Goal: Task Accomplishment & Management: Use online tool/utility

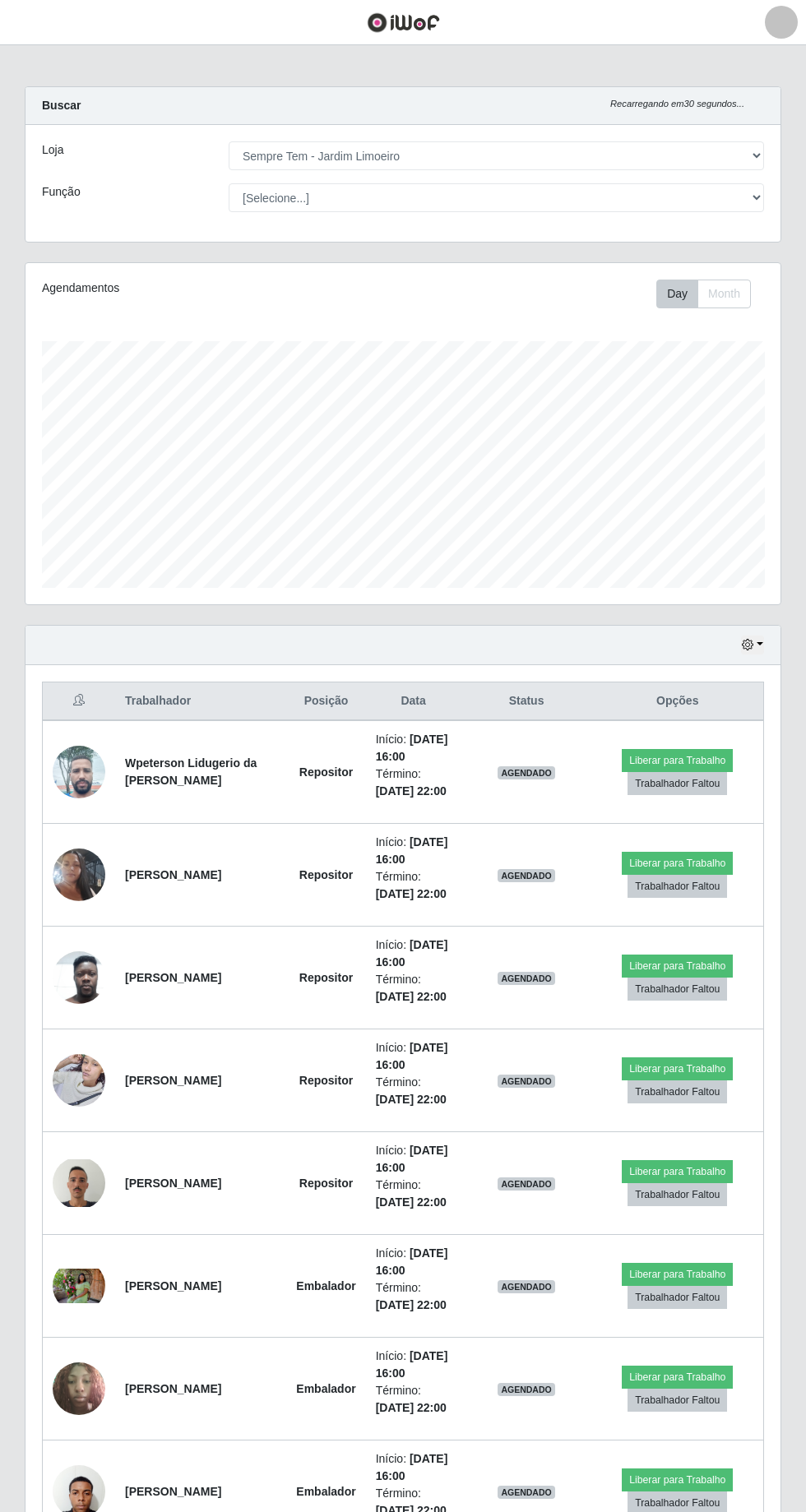
select select "508"
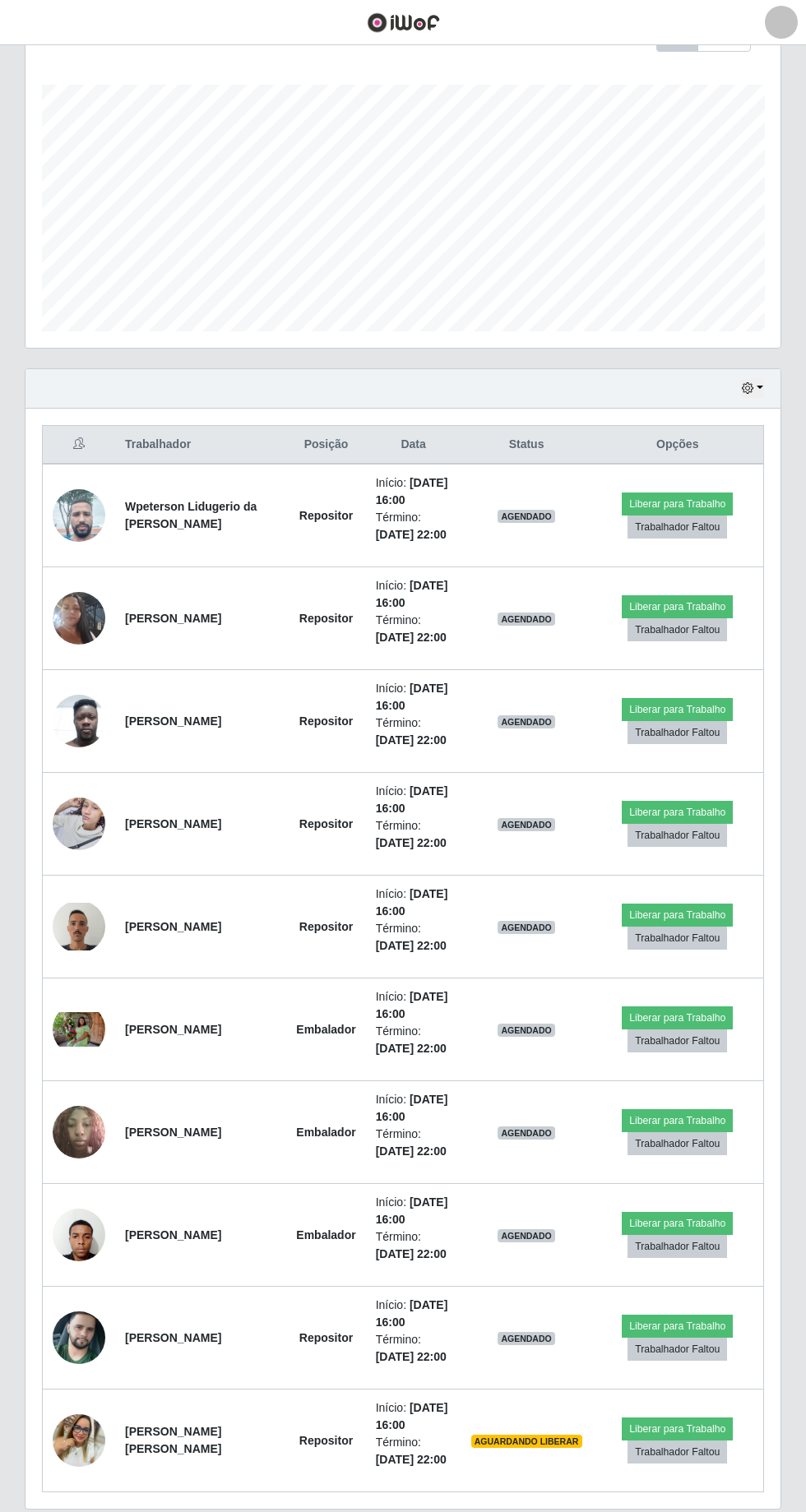
scroll to position [306, 0]
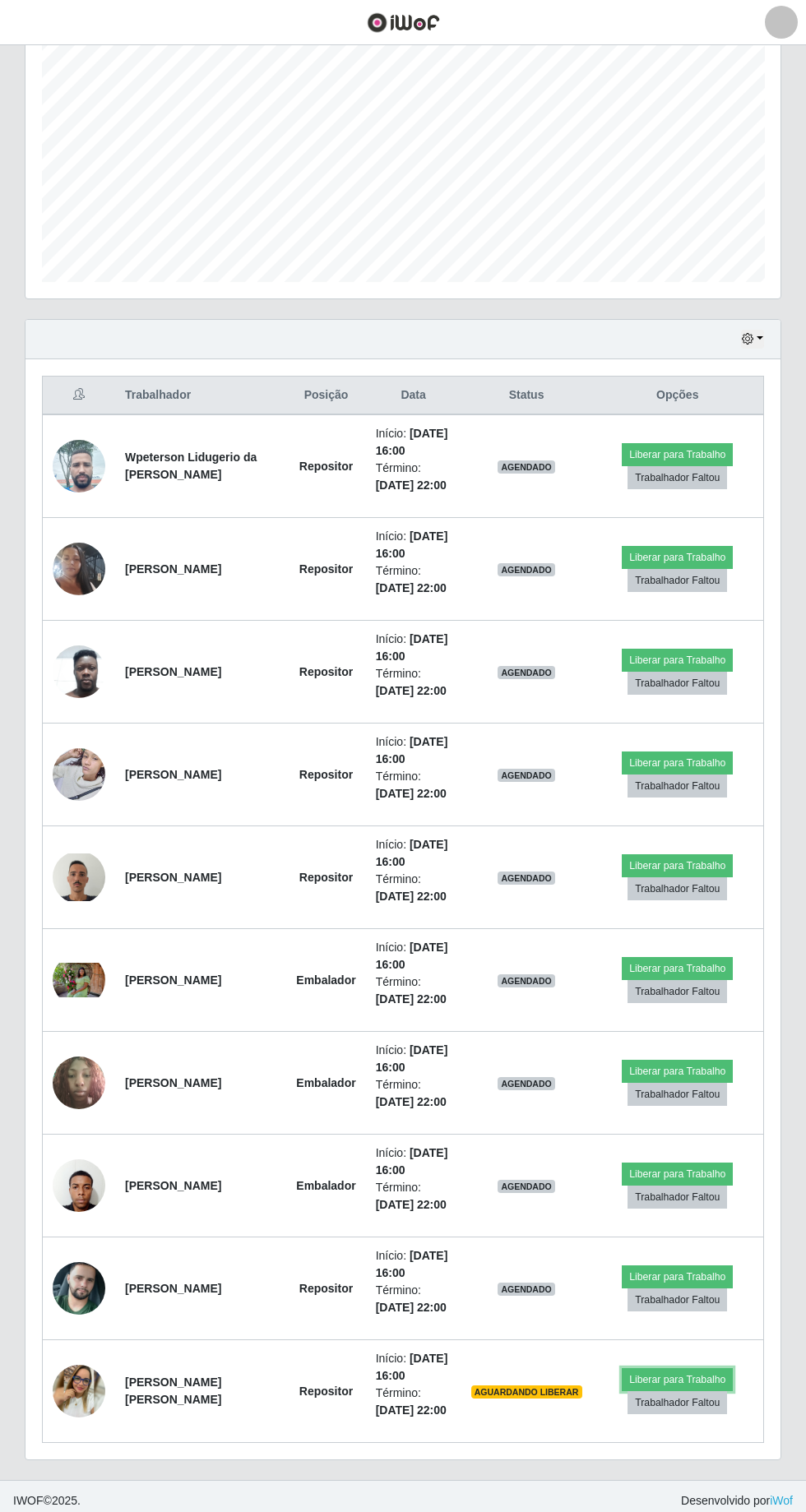
click at [683, 1372] on button "Liberar para Trabalho" at bounding box center [677, 1380] width 111 height 23
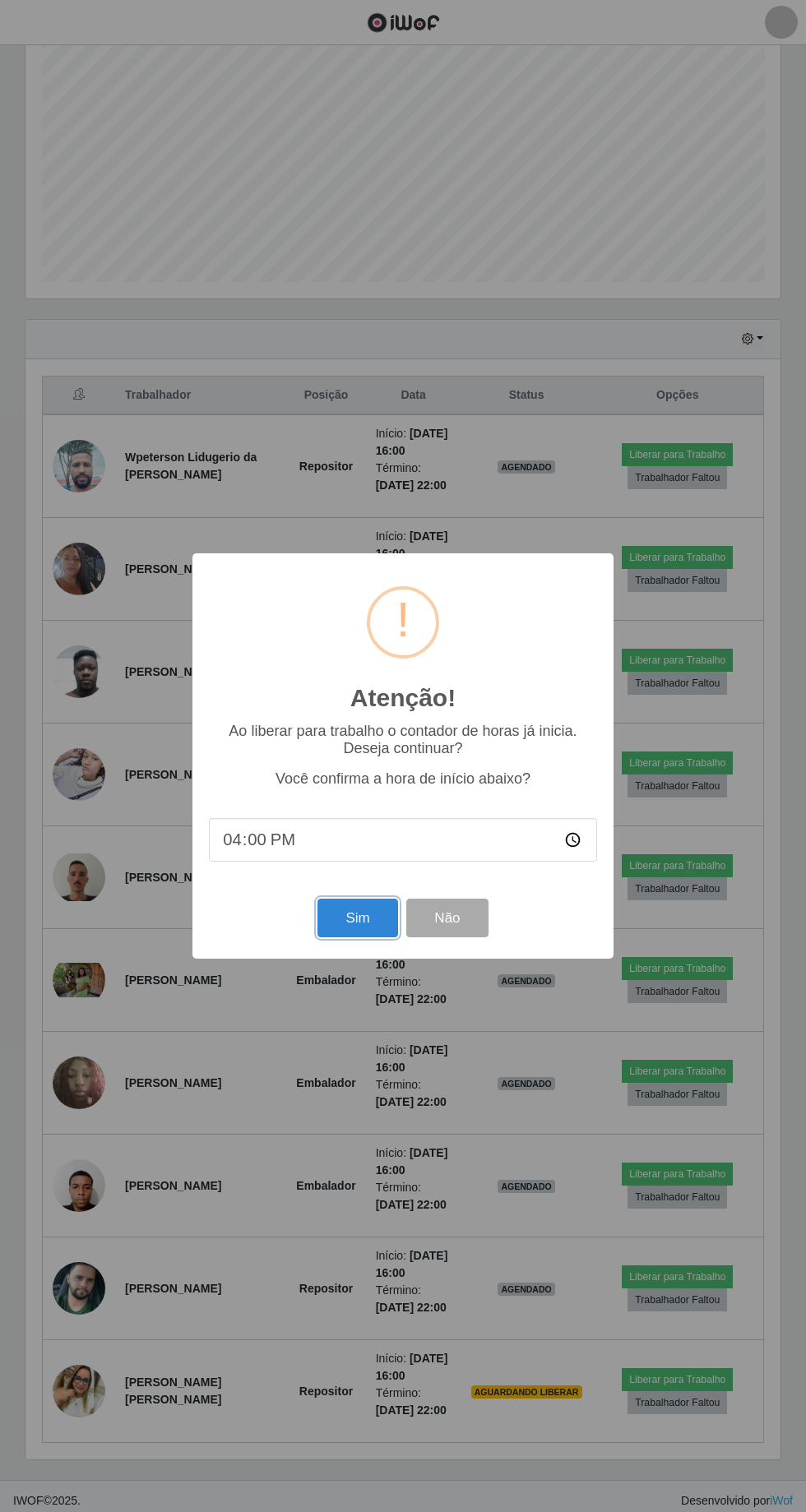
click at [343, 914] on button "Sim" at bounding box center [357, 918] width 80 height 39
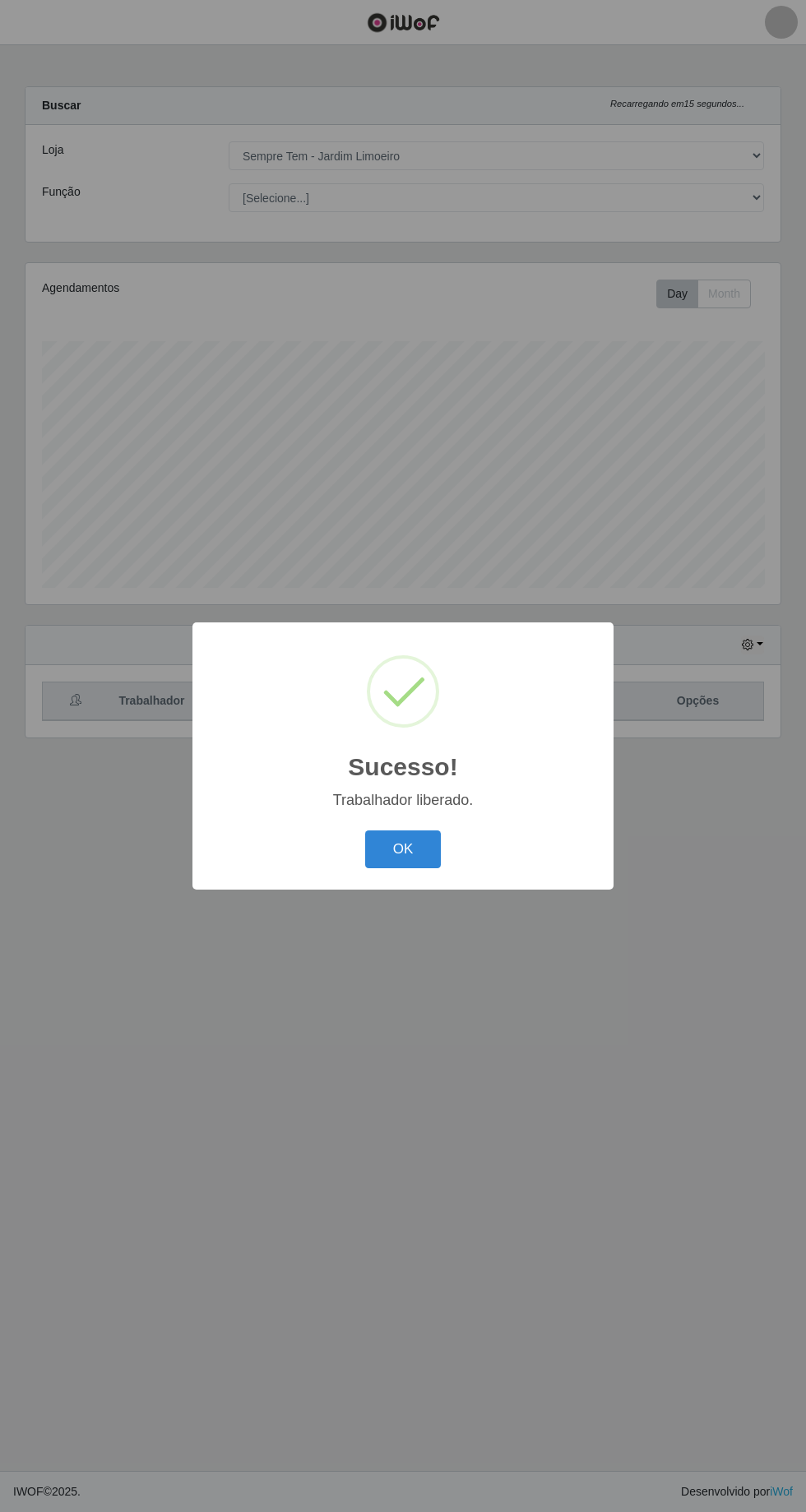
scroll to position [109, 0]
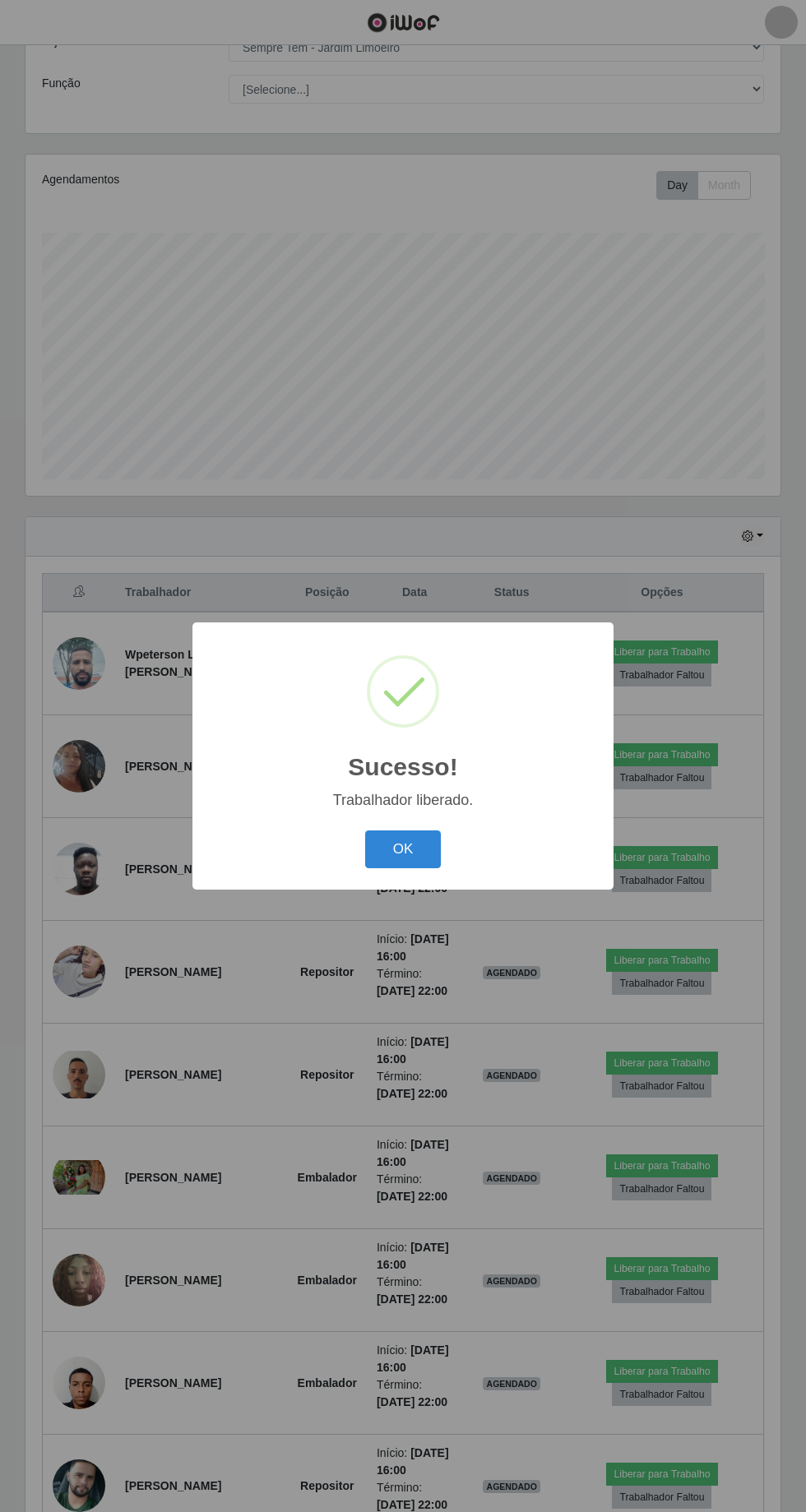
click at [403, 849] on button "OK" at bounding box center [403, 850] width 77 height 39
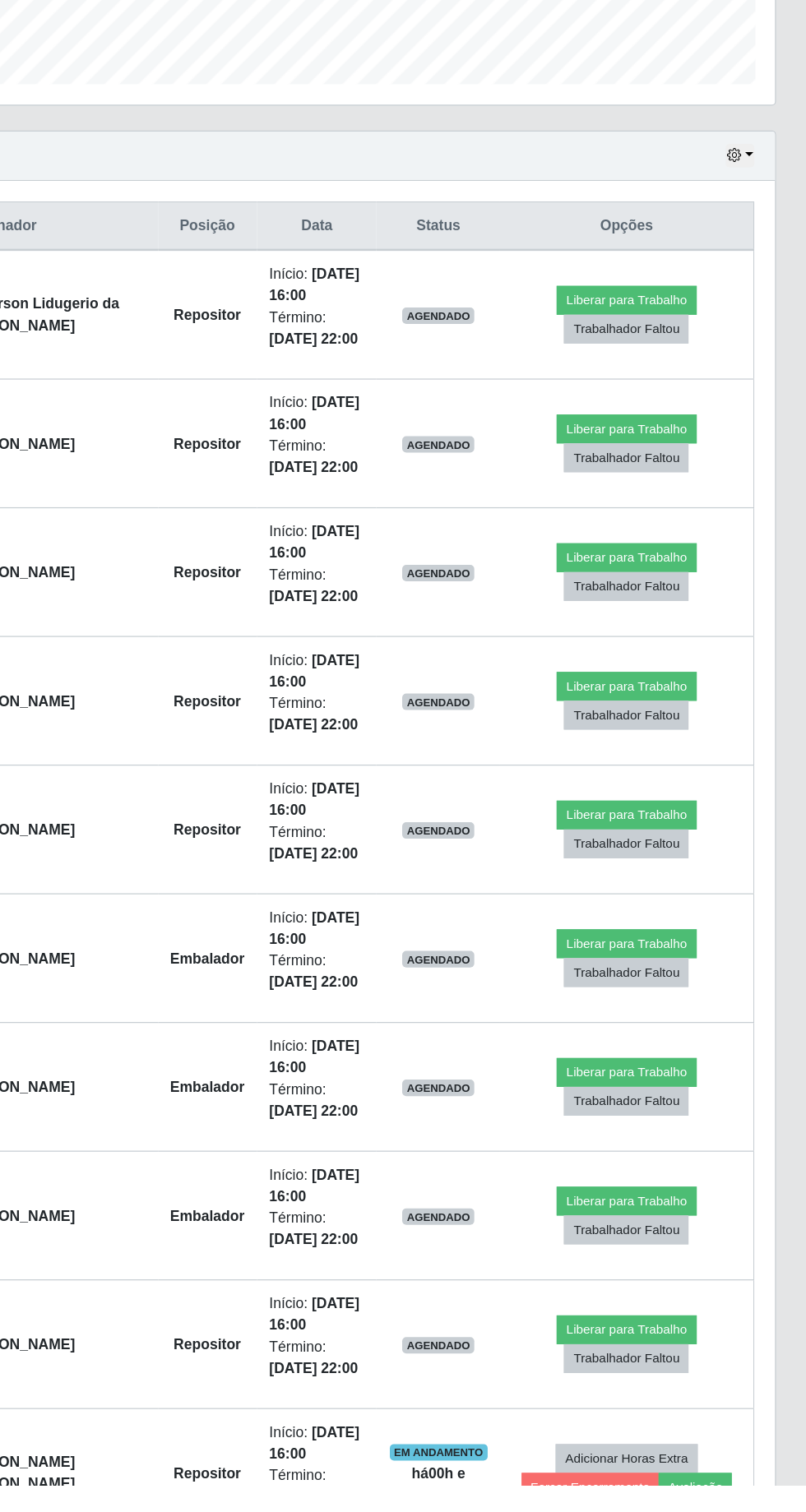
scroll to position [194, 0]
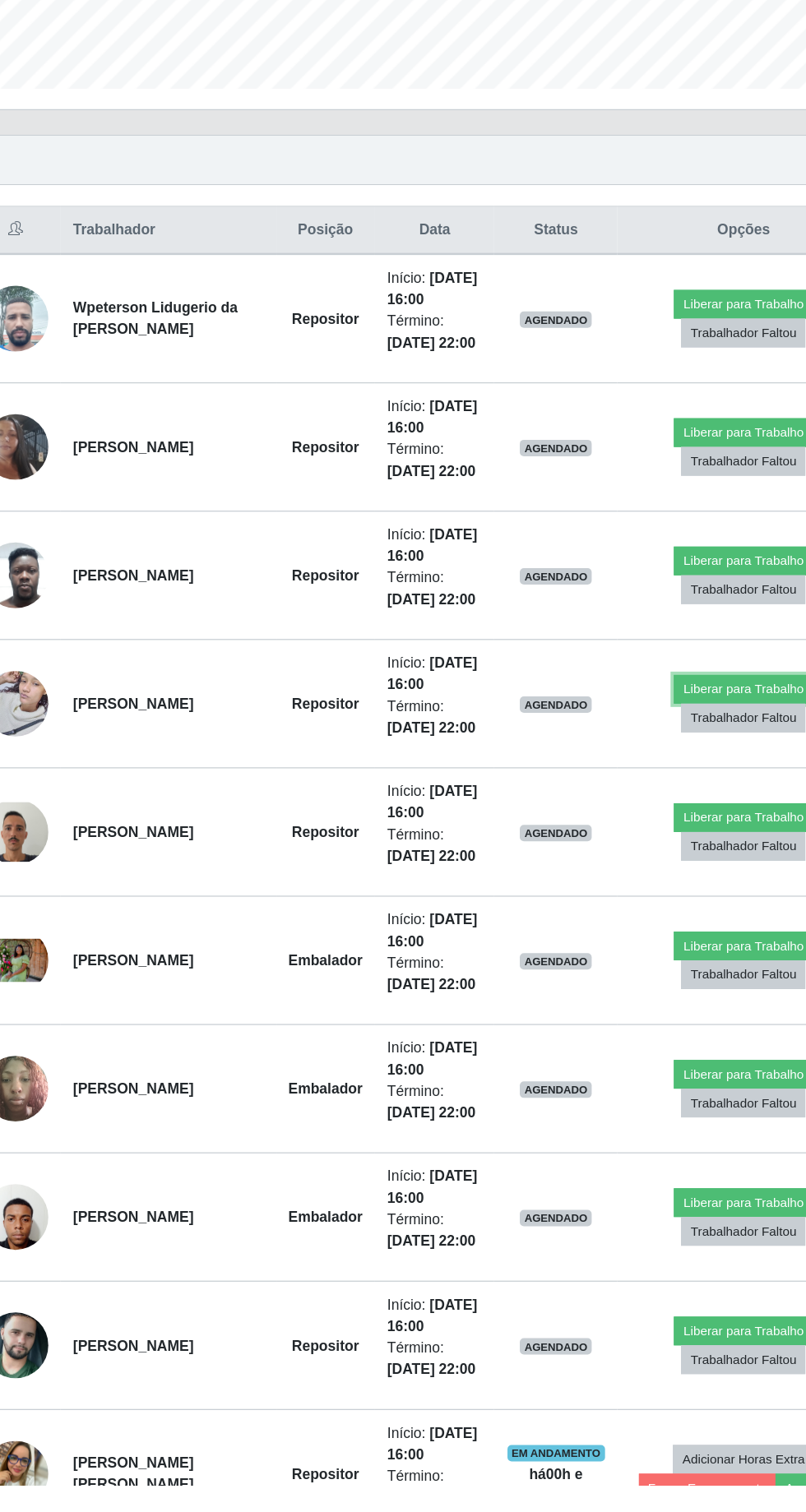
click at [669, 863] on button "Liberar para Trabalho" at bounding box center [661, 875] width 111 height 23
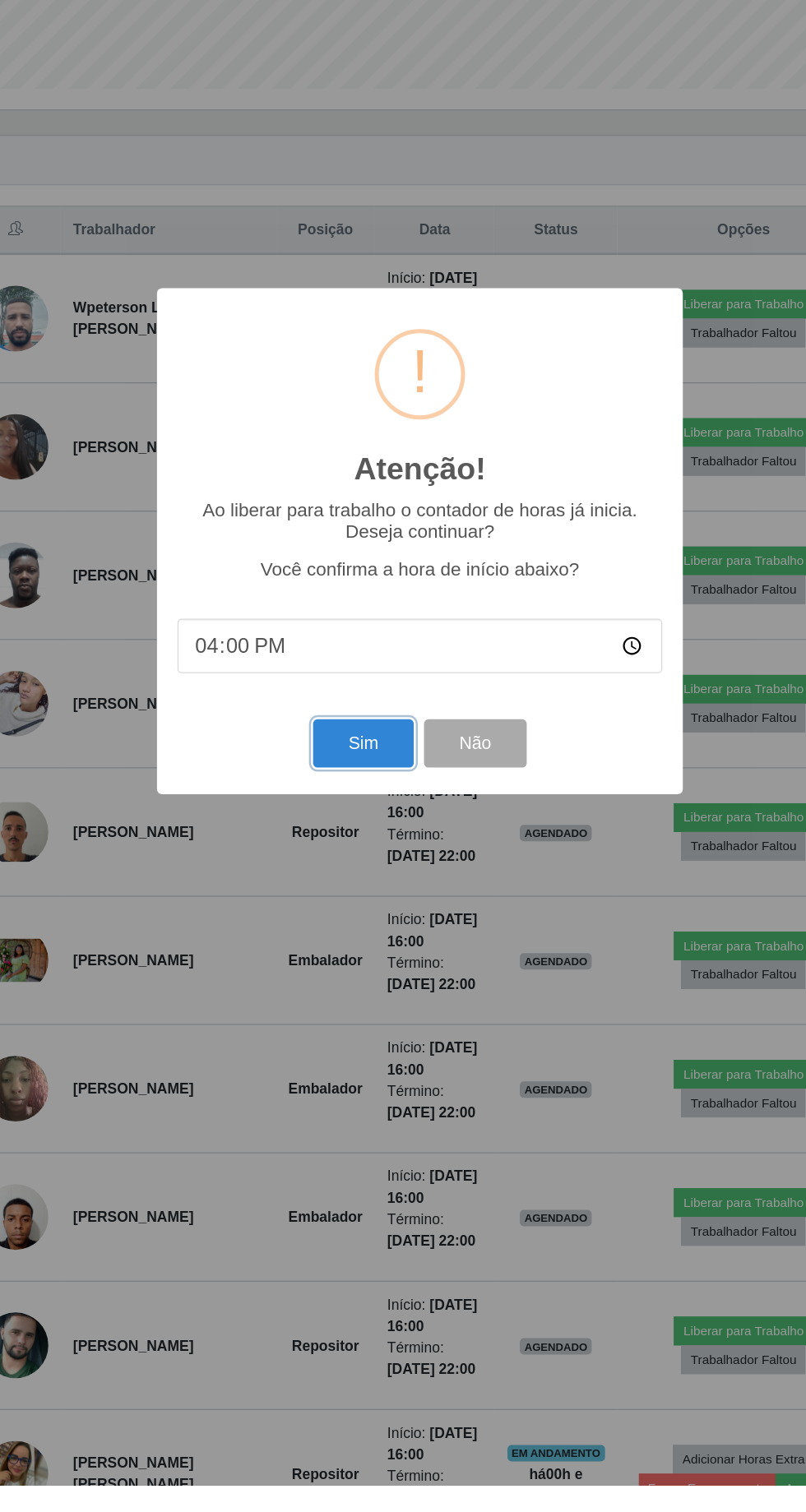
click at [359, 937] on button "Sim" at bounding box center [357, 918] width 80 height 39
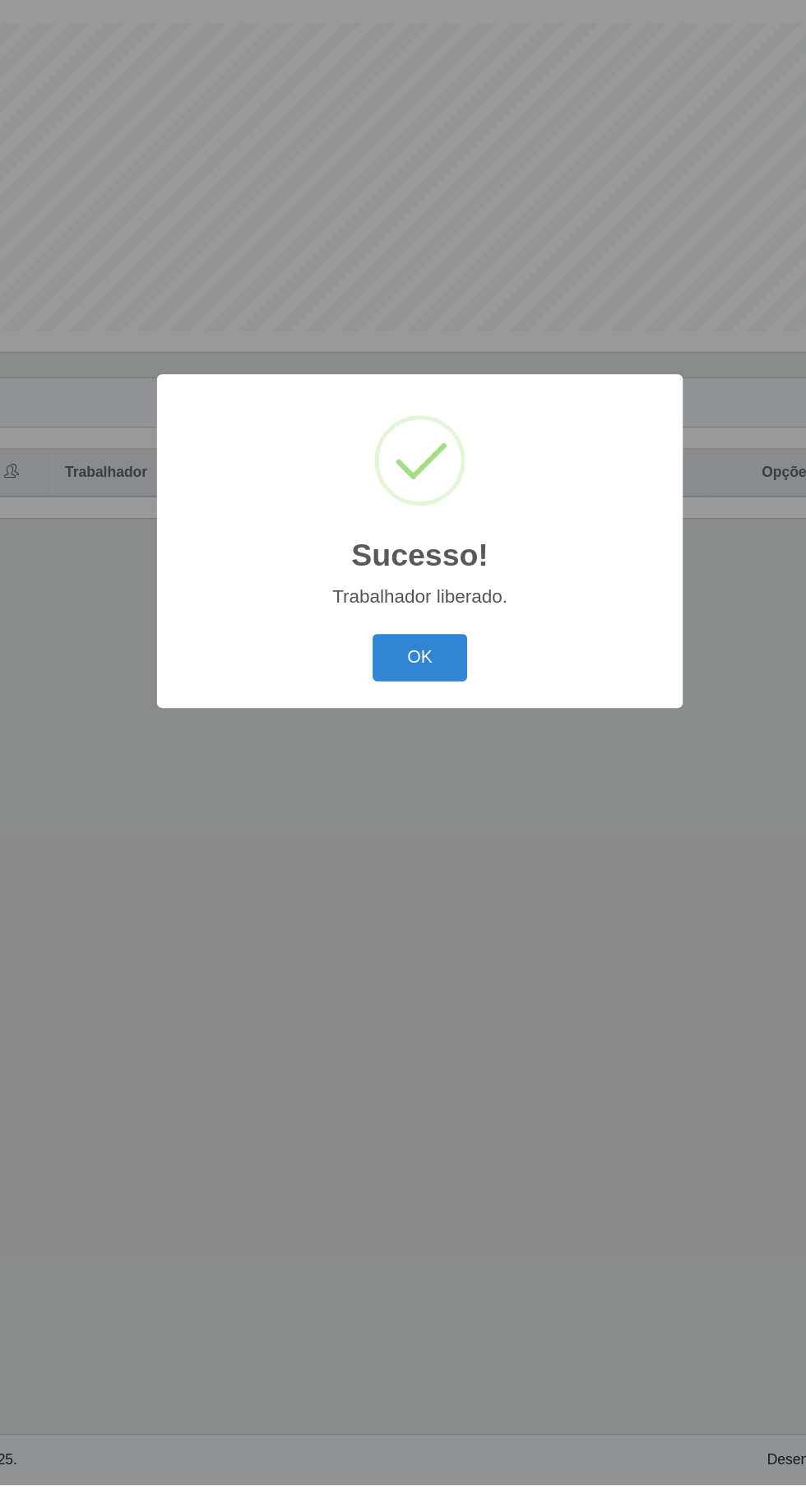
scroll to position [0, 0]
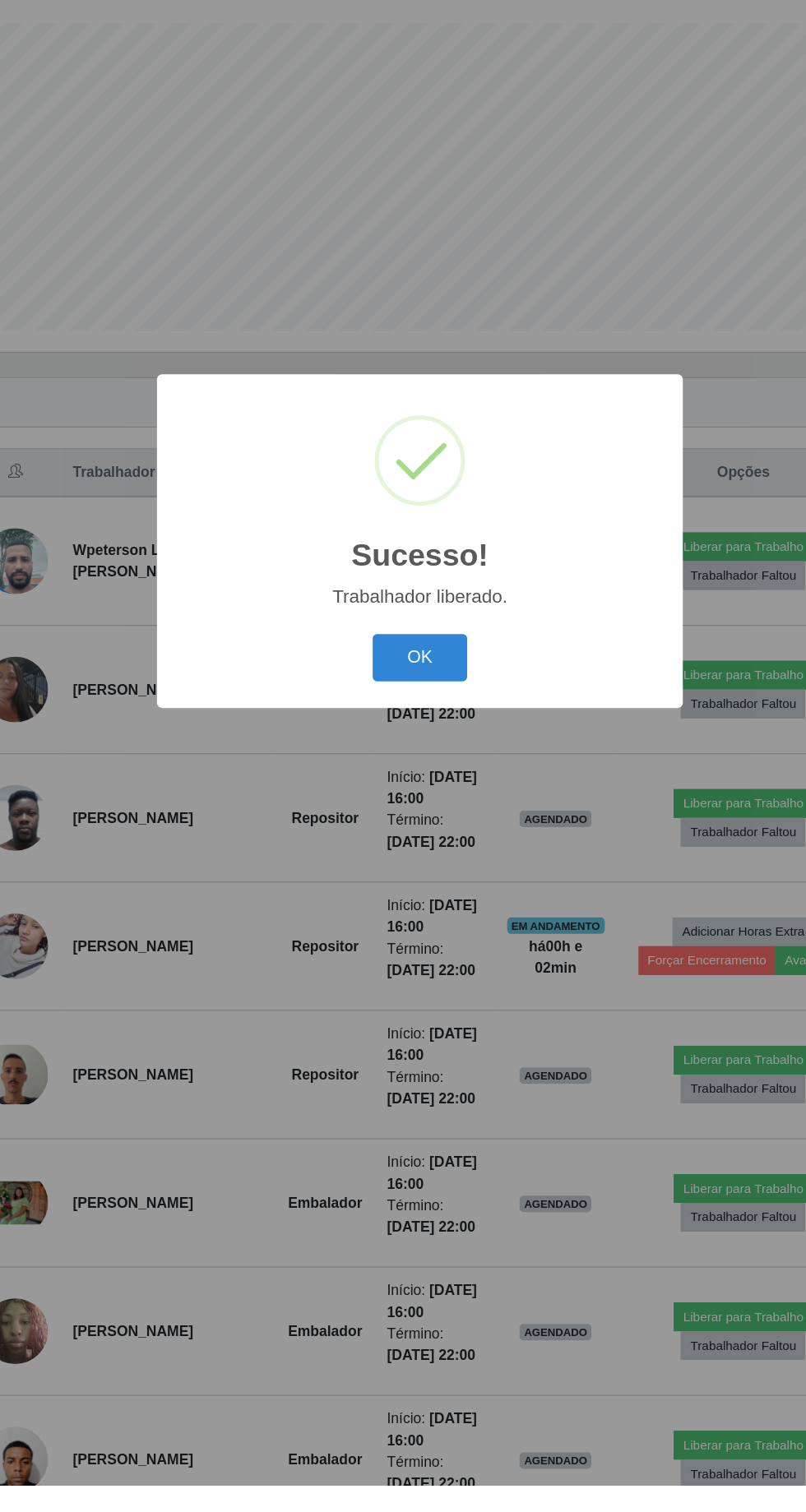
click at [425, 869] on button "OK" at bounding box center [403, 850] width 77 height 39
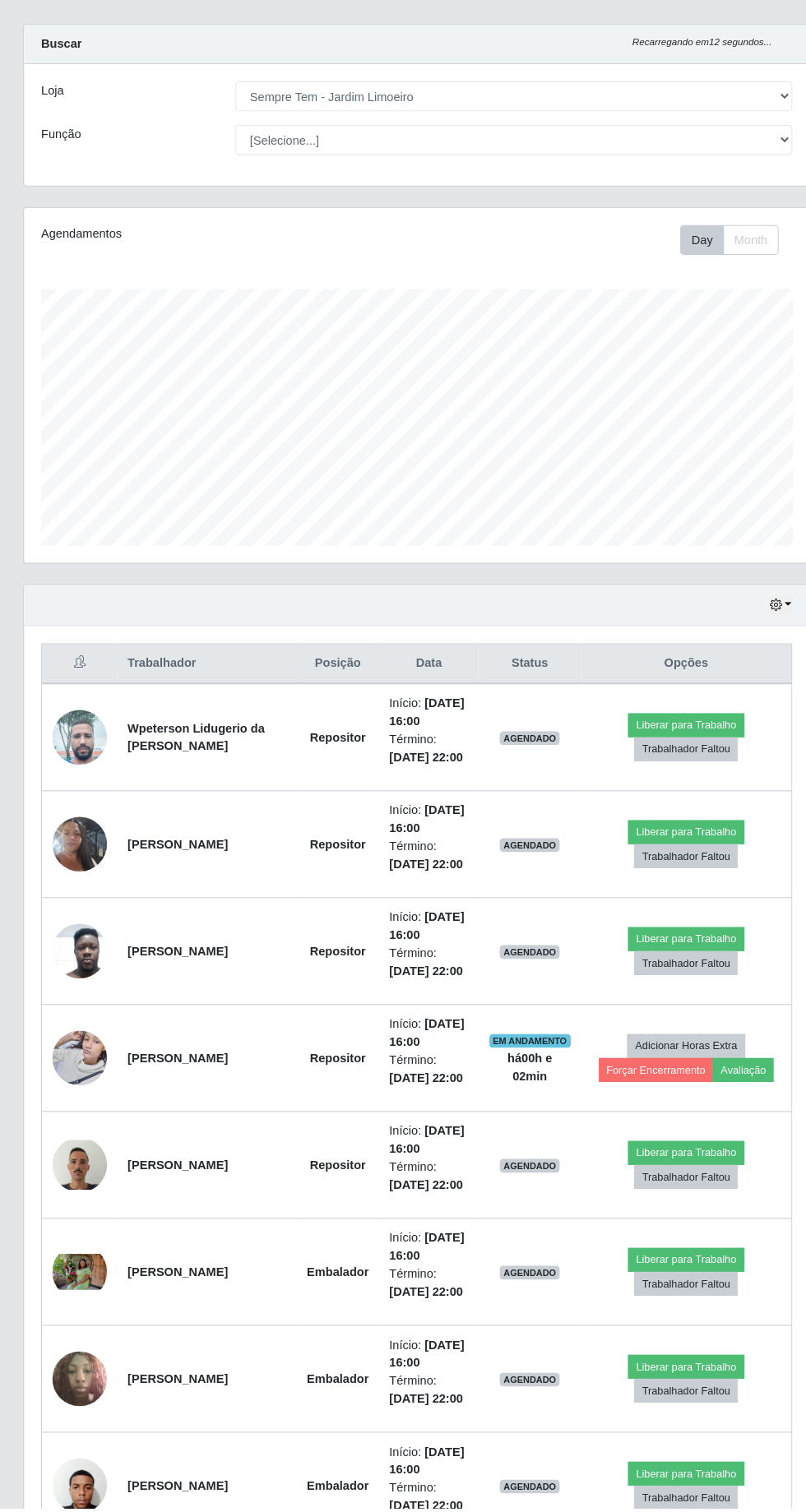
scroll to position [3, 0]
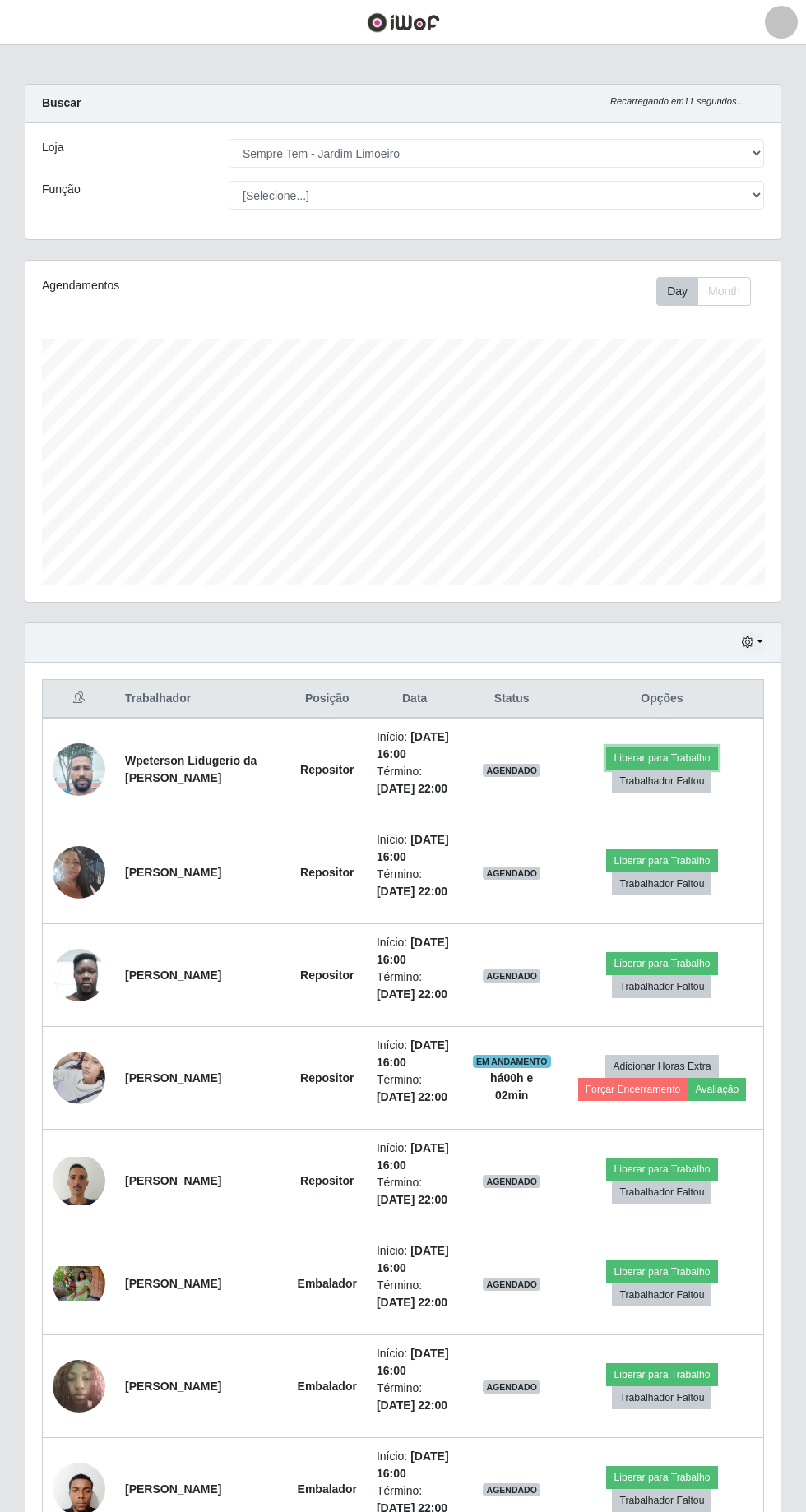
click at [682, 749] on button "Liberar para Trabalho" at bounding box center [661, 758] width 111 height 23
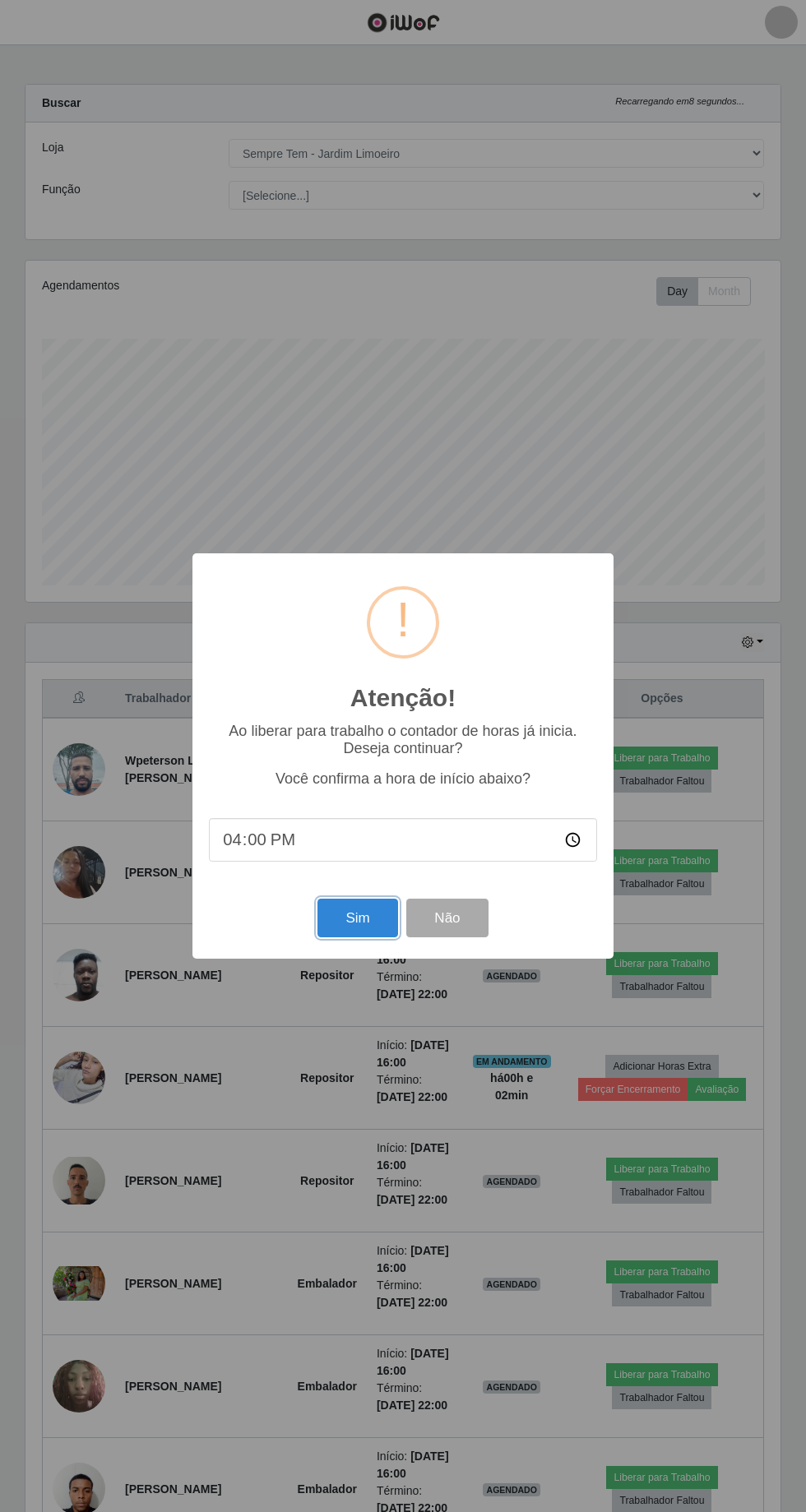
click at [357, 937] on button "Sim" at bounding box center [357, 918] width 80 height 39
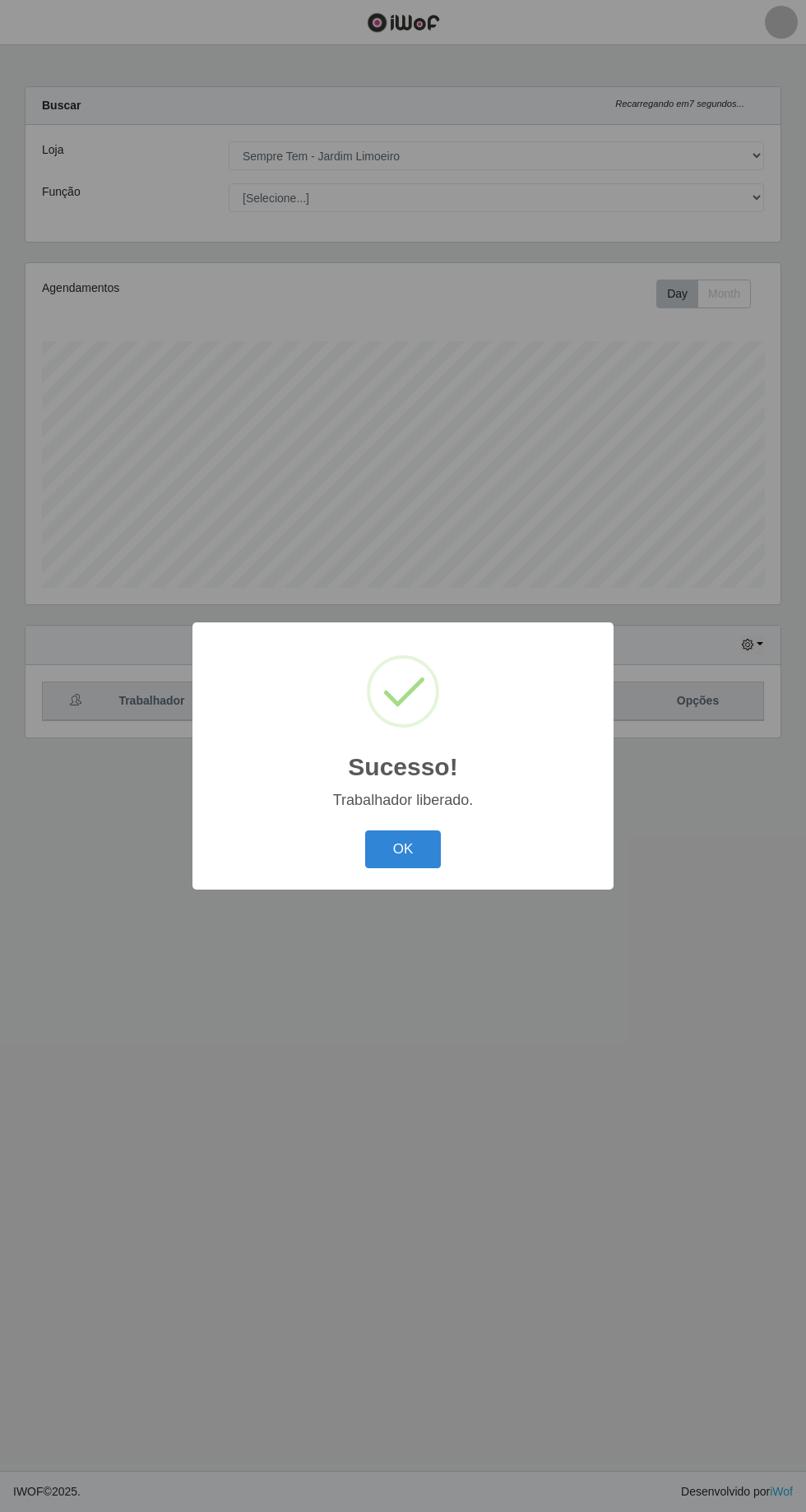
scroll to position [0, 0]
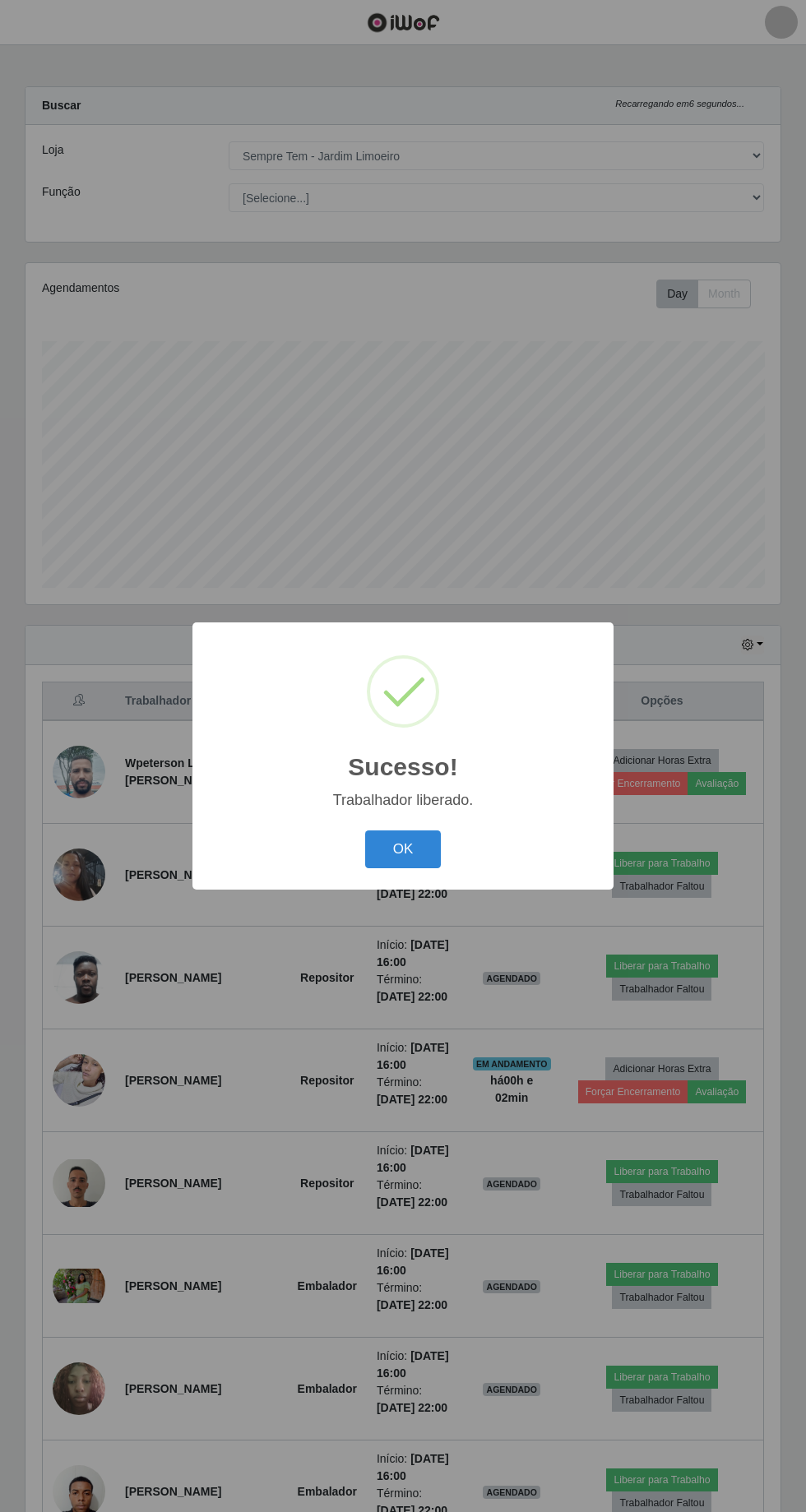
click at [416, 869] on button "OK" at bounding box center [403, 850] width 77 height 39
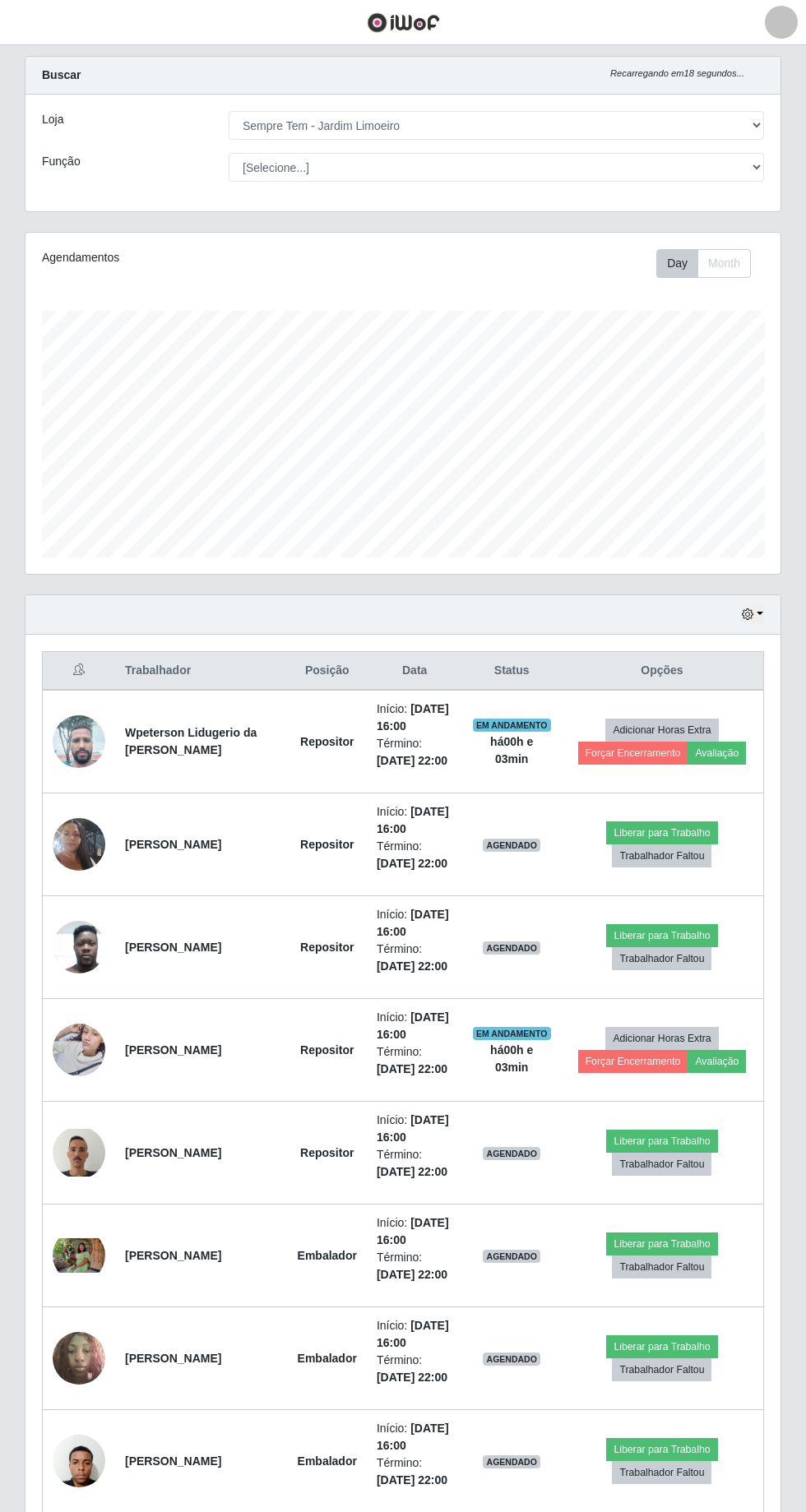
scroll to position [196, 0]
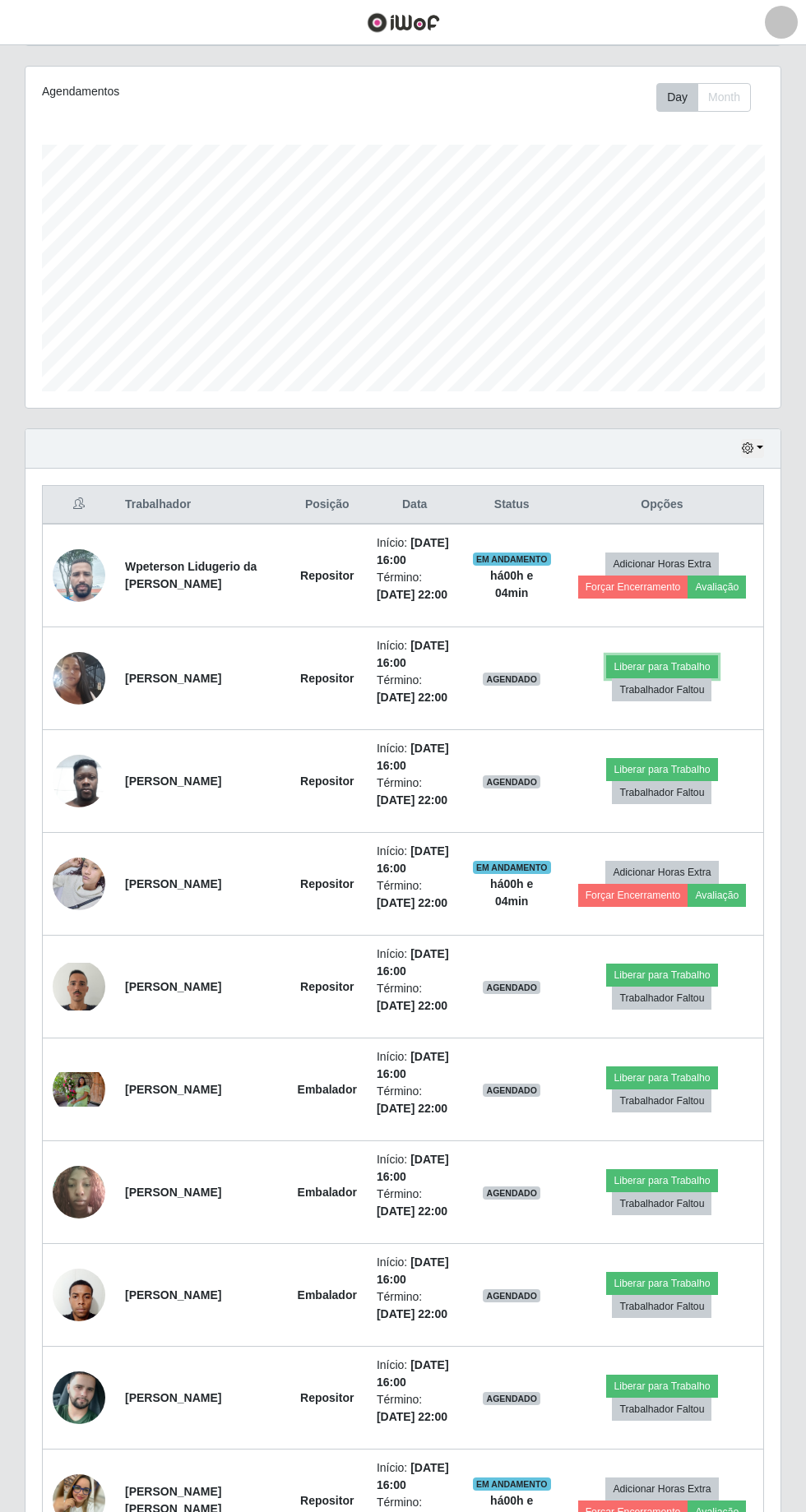
click at [698, 668] on button "Liberar para Trabalho" at bounding box center [661, 667] width 111 height 23
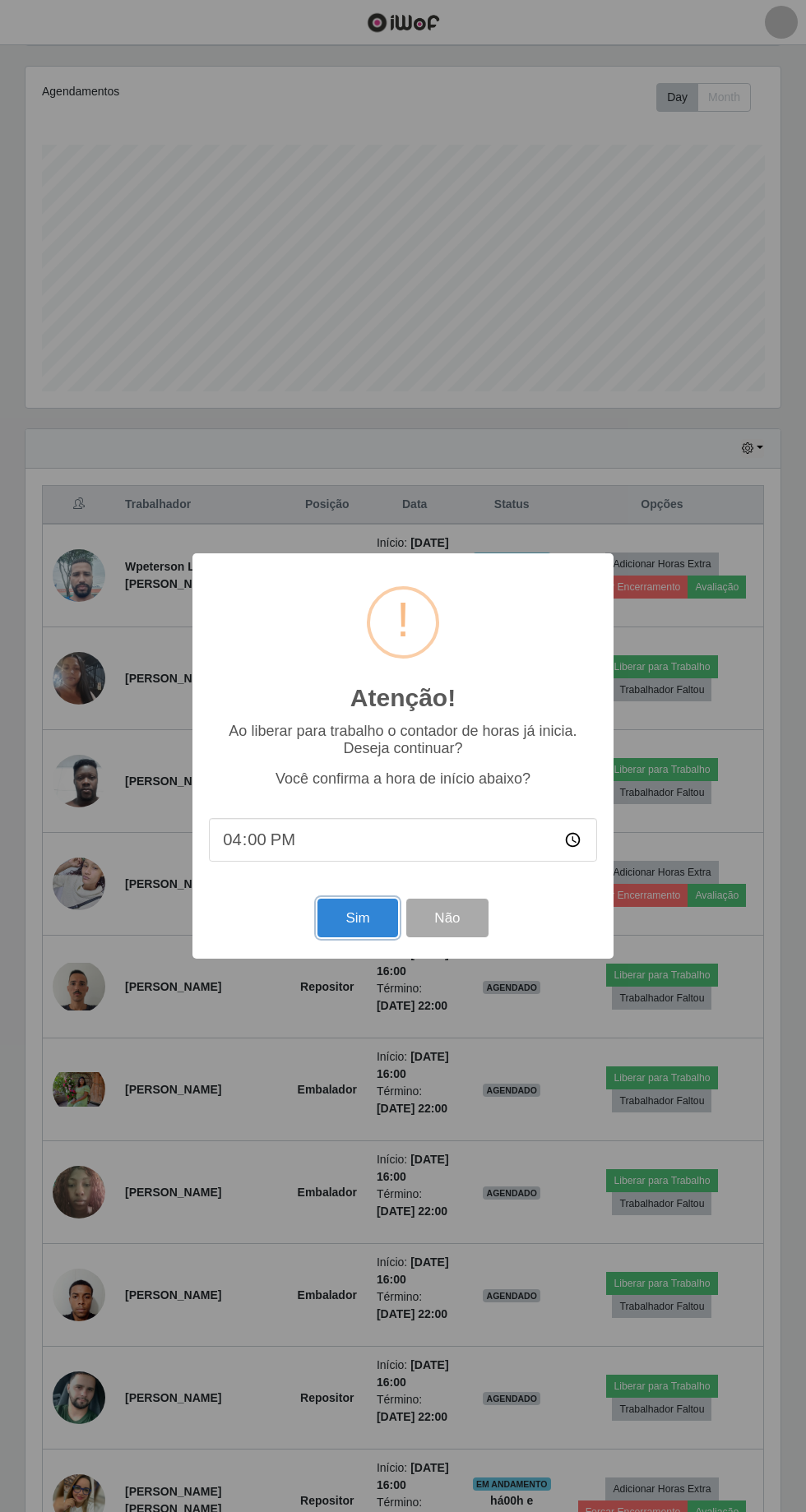
click at [357, 937] on button "Sim" at bounding box center [357, 918] width 80 height 39
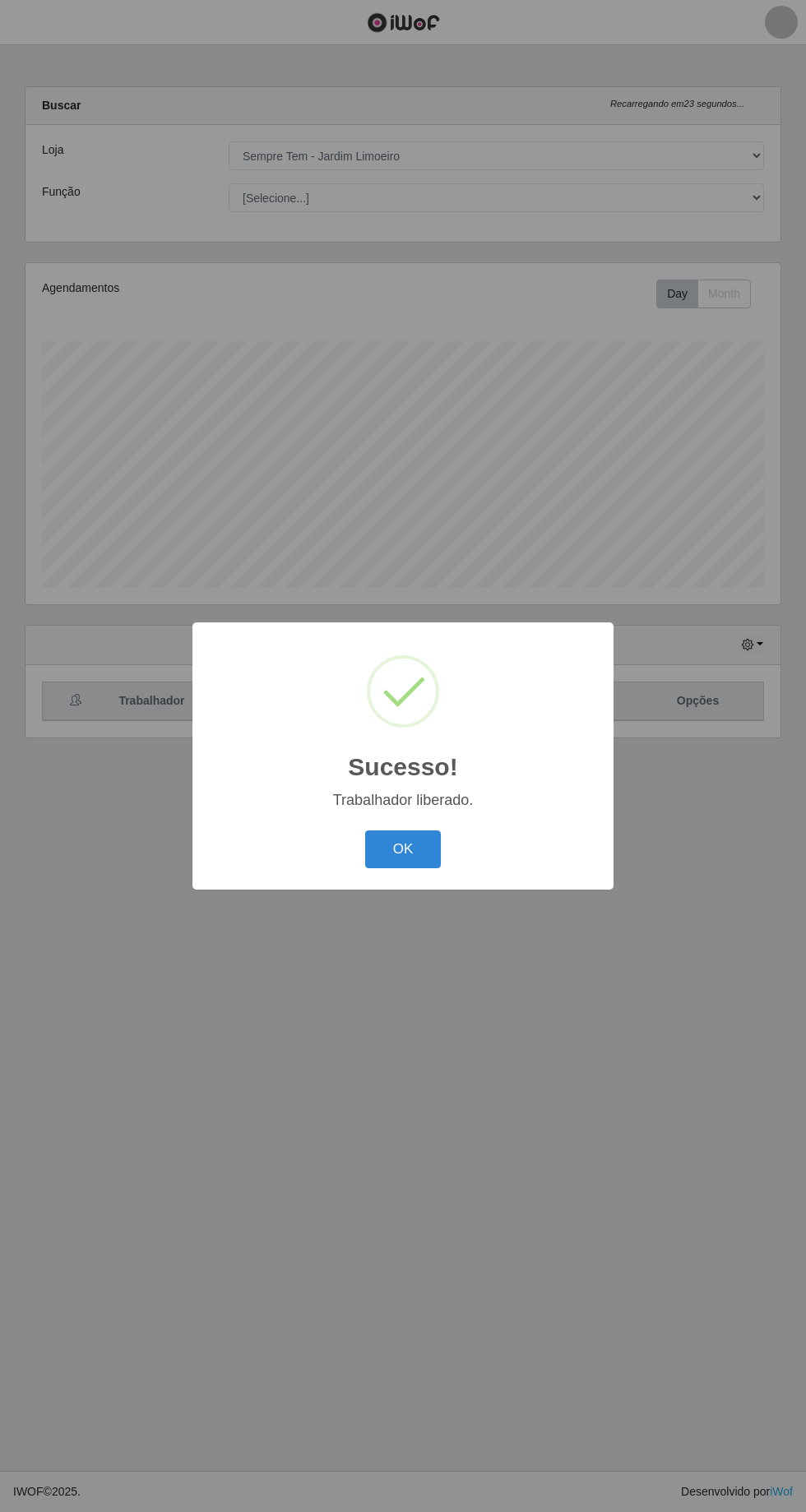
scroll to position [0, 0]
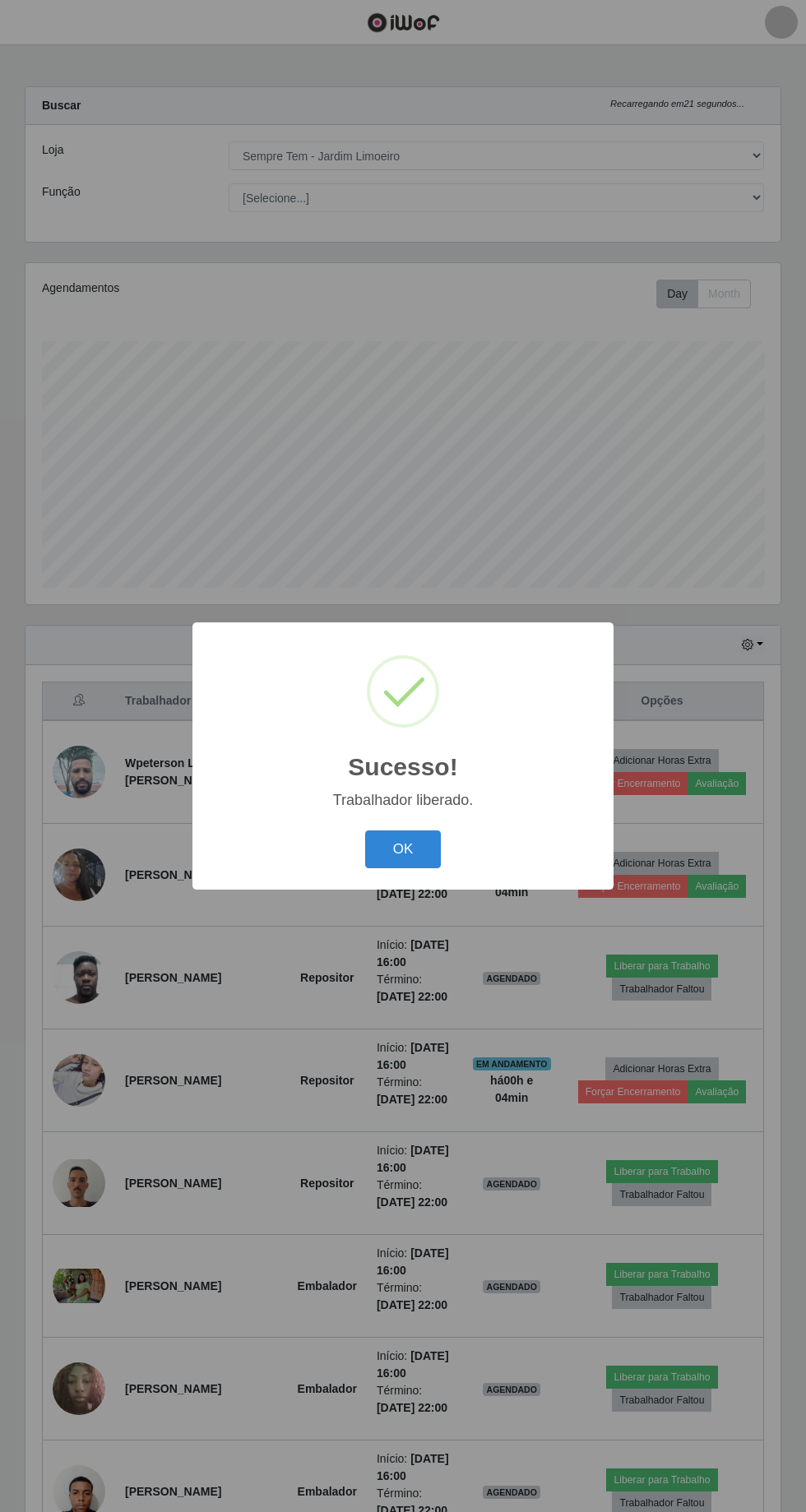
click at [429, 869] on button "OK" at bounding box center [403, 850] width 77 height 39
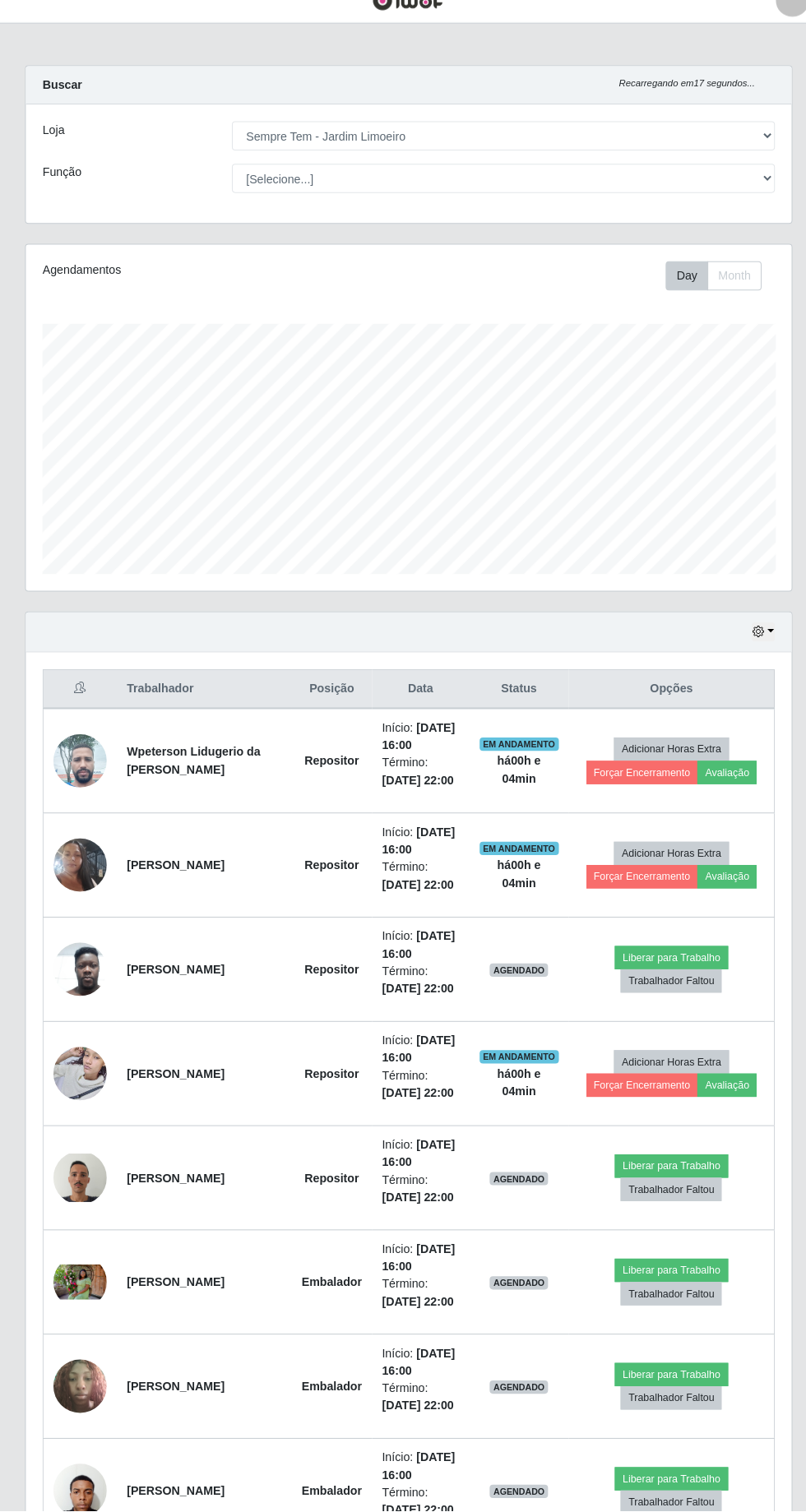
scroll to position [3, 0]
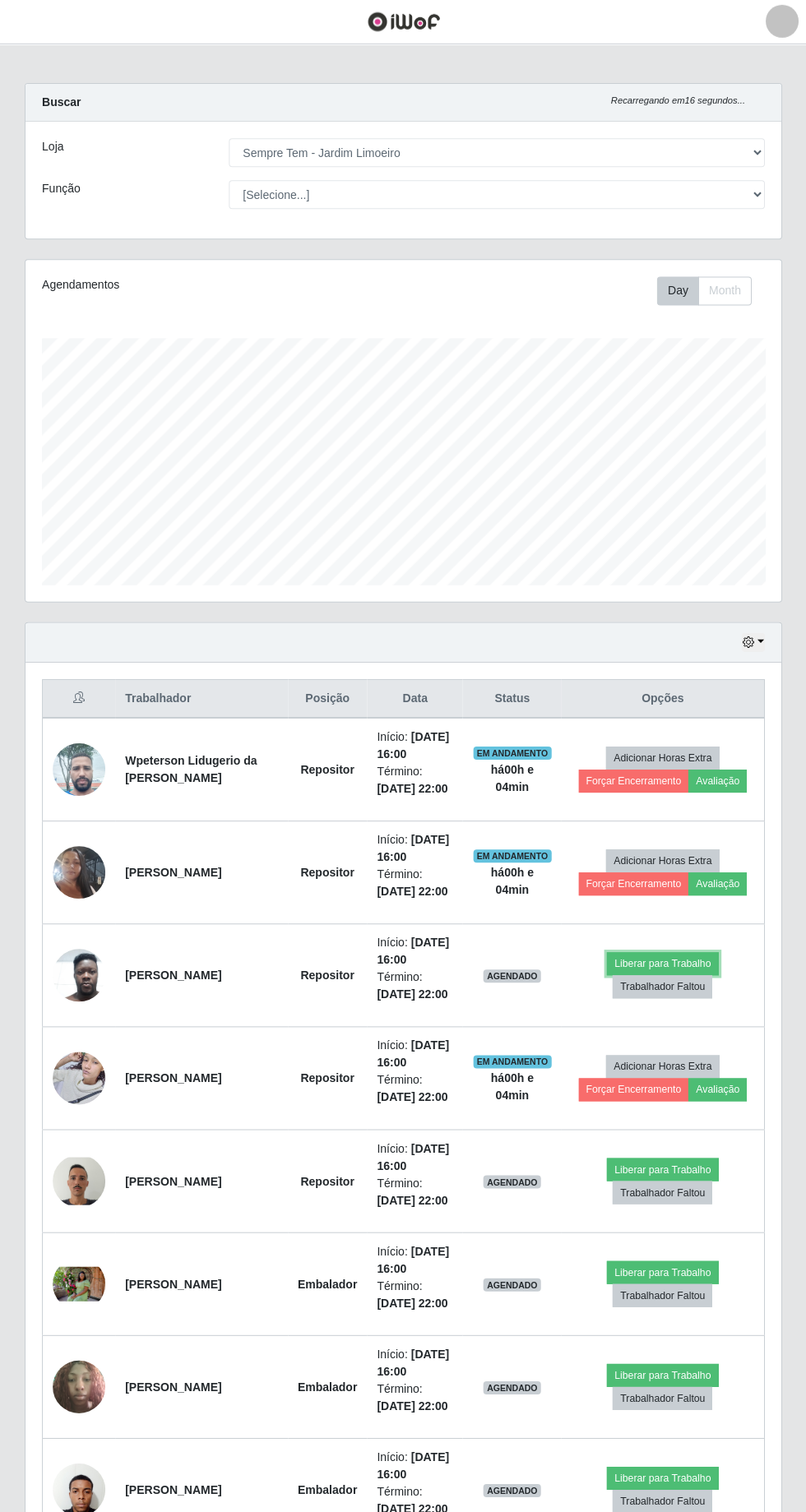
click at [671, 959] on button "Liberar para Trabalho" at bounding box center [661, 964] width 111 height 23
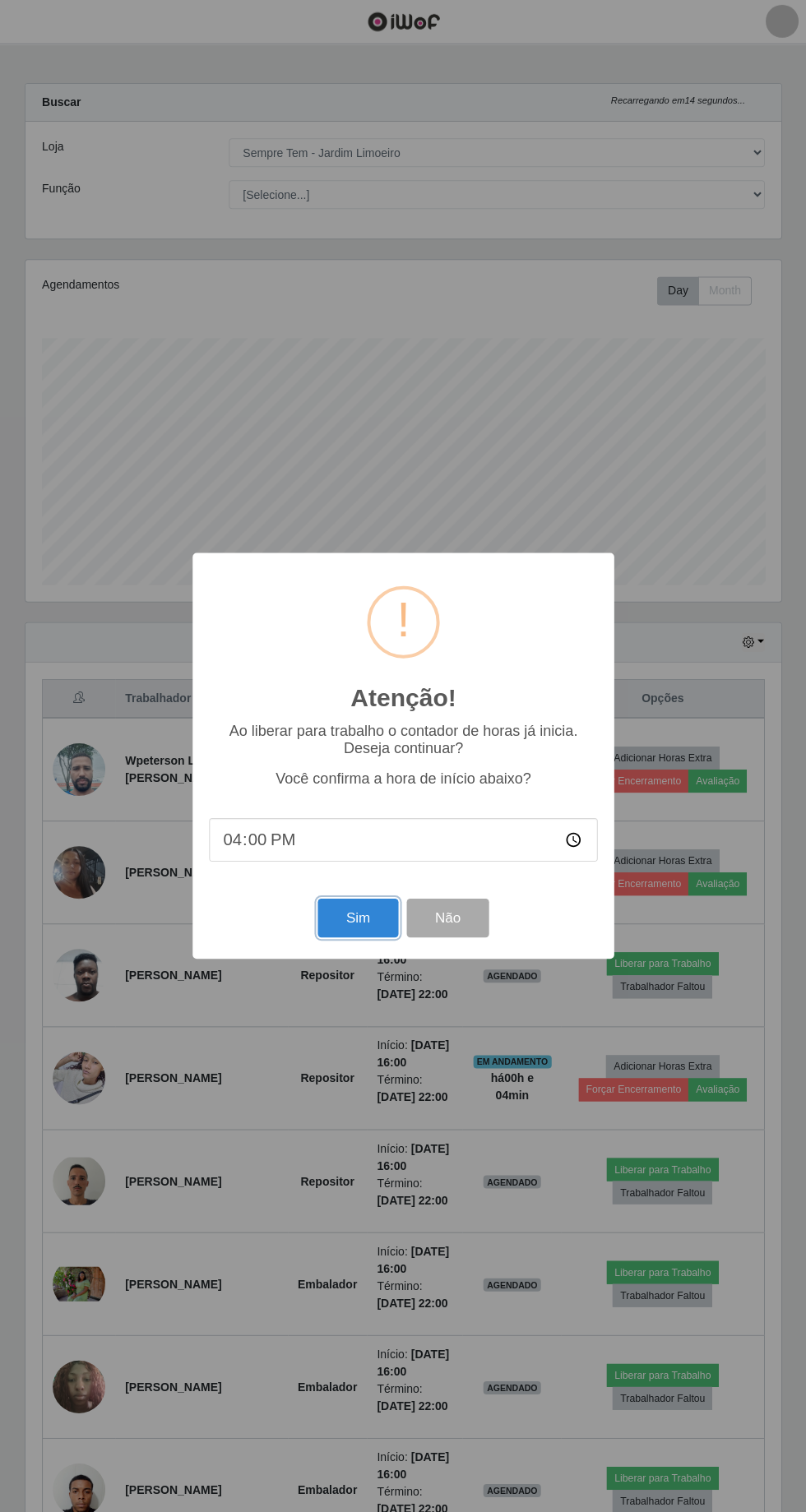
click at [357, 937] on button "Sim" at bounding box center [357, 918] width 80 height 39
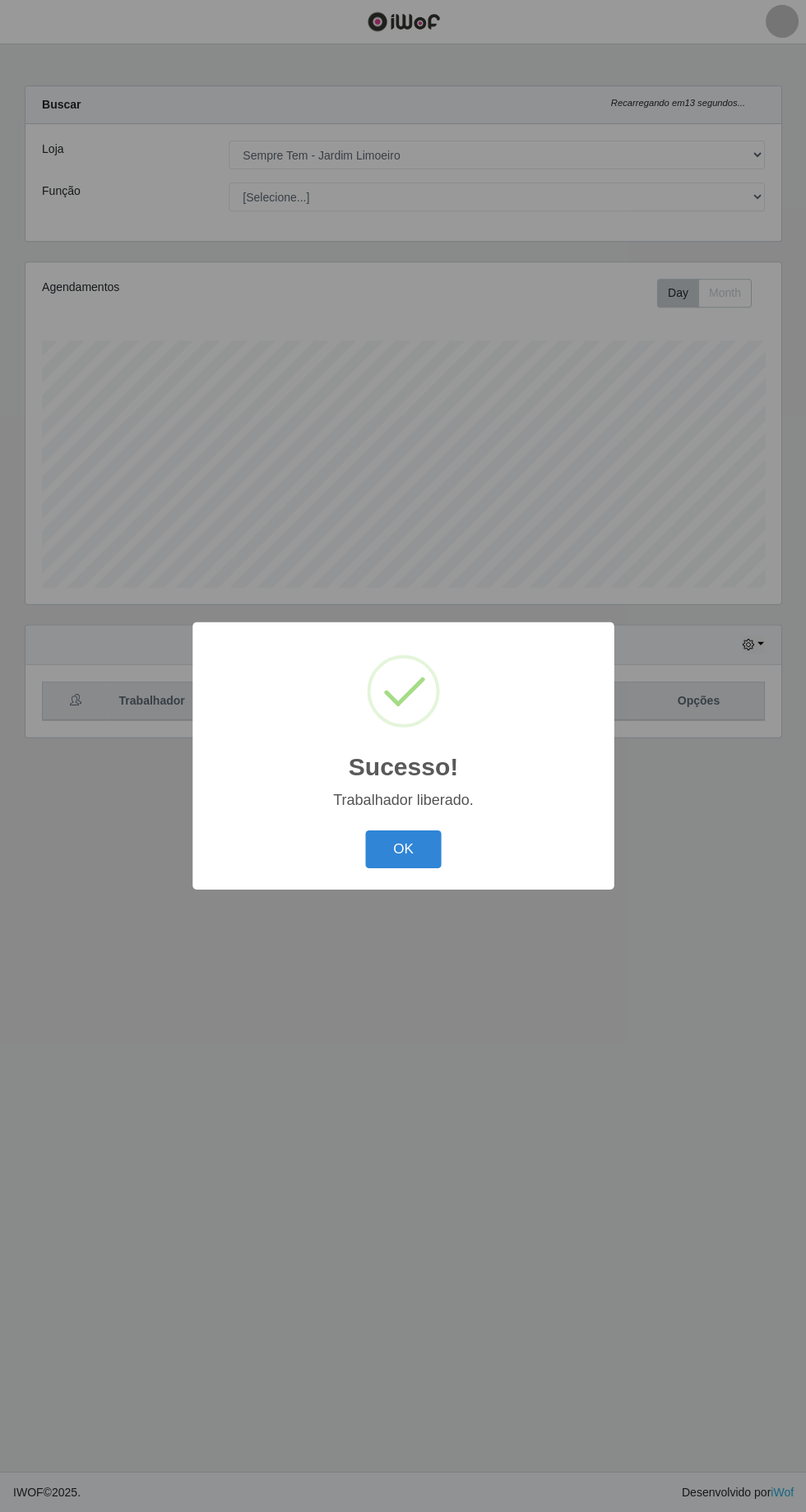
scroll to position [0, 0]
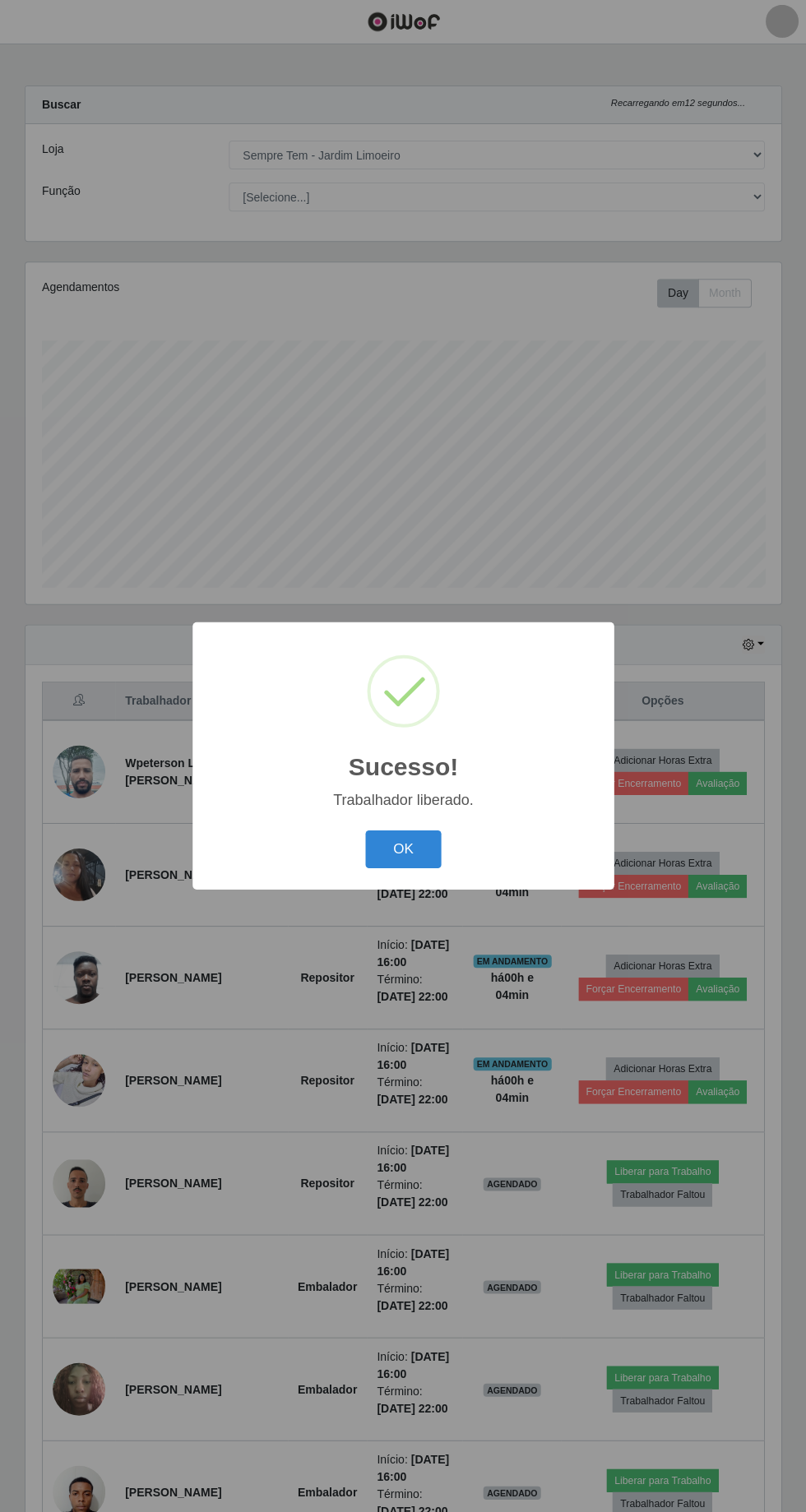
click at [424, 869] on button "OK" at bounding box center [403, 850] width 77 height 39
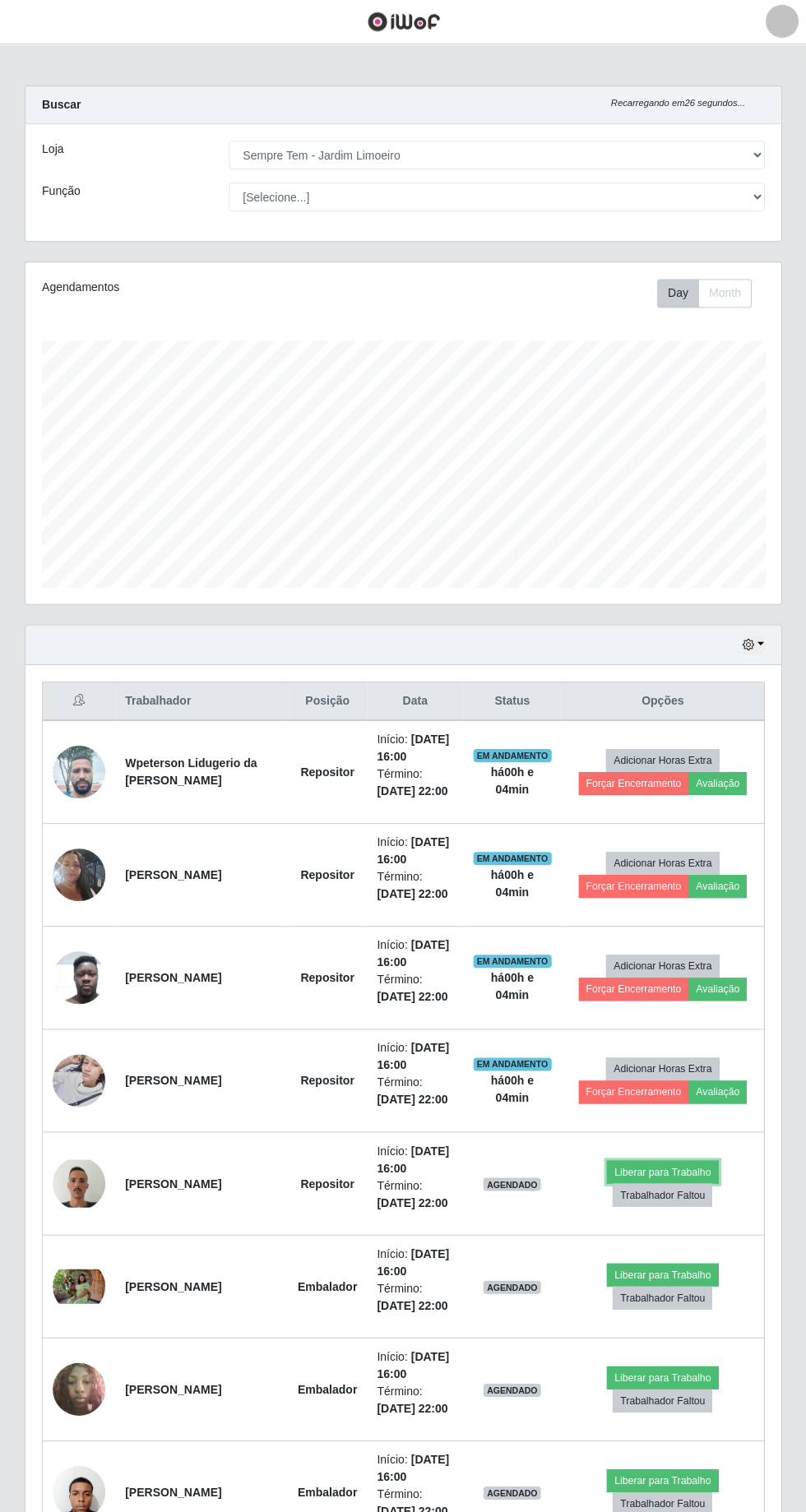
click at [674, 1160] on button "Liberar para Trabalho" at bounding box center [661, 1172] width 111 height 23
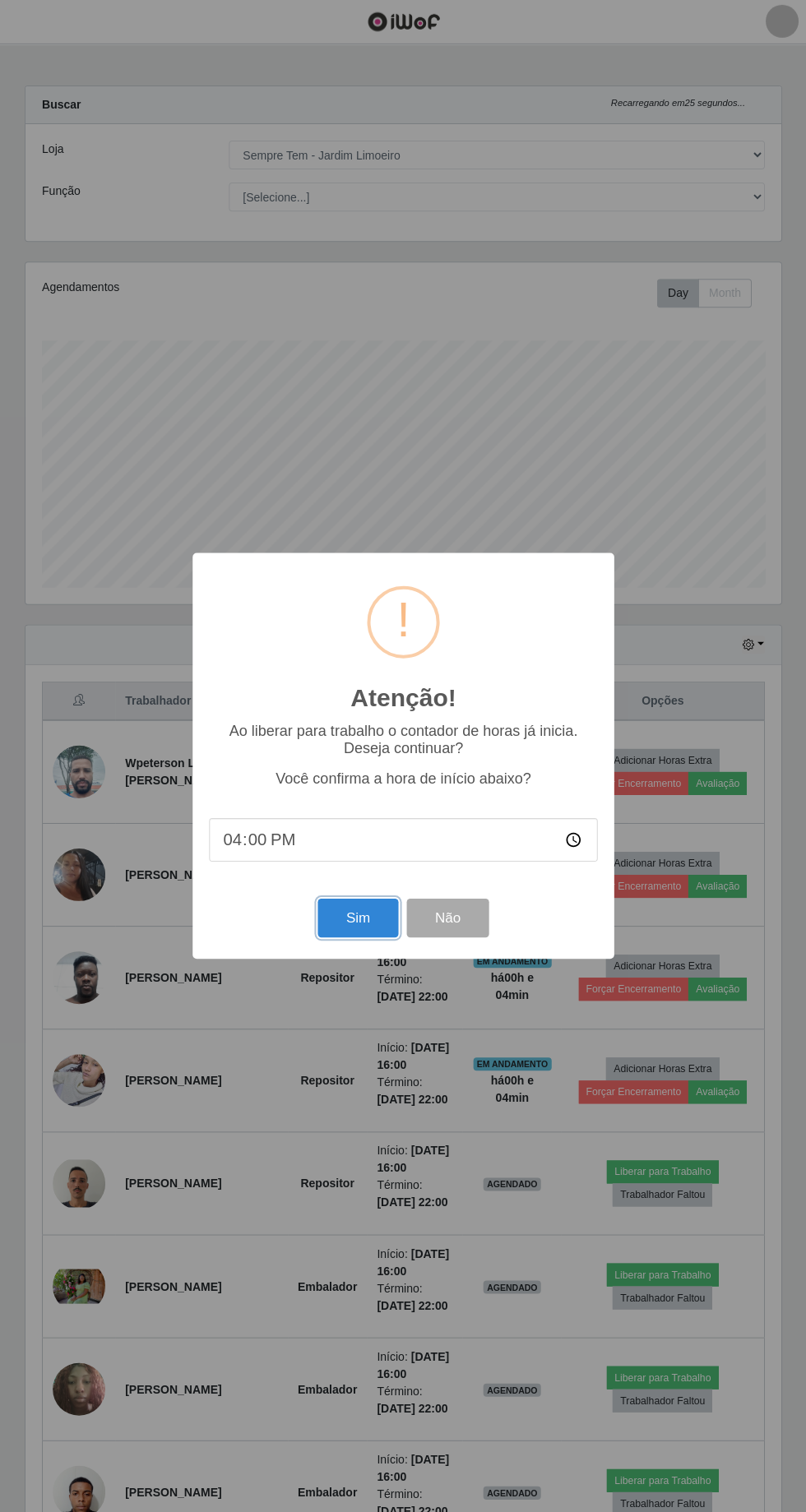
click at [357, 937] on button "Sim" at bounding box center [357, 918] width 80 height 39
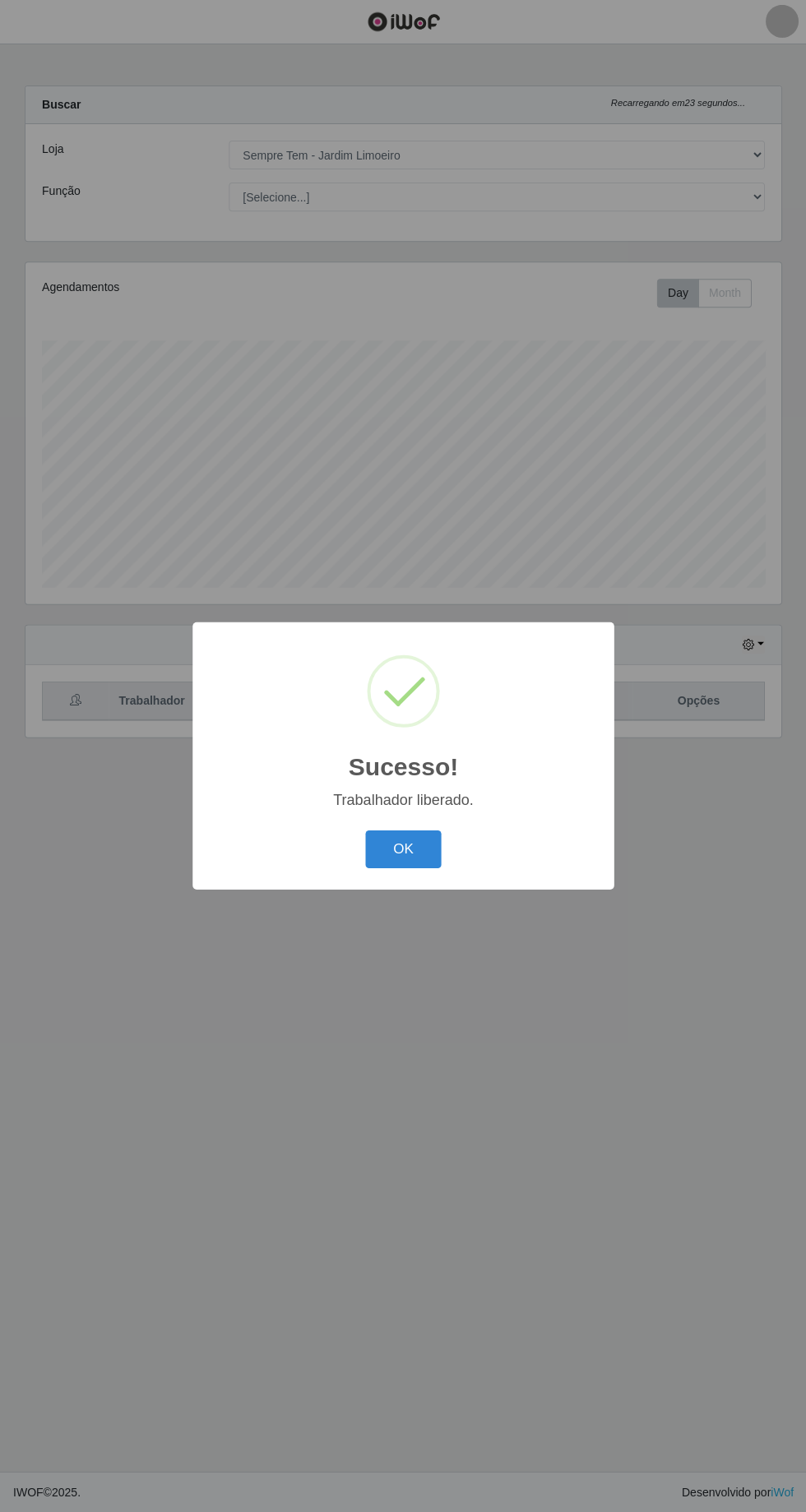
click at [416, 869] on button "OK" at bounding box center [403, 850] width 77 height 39
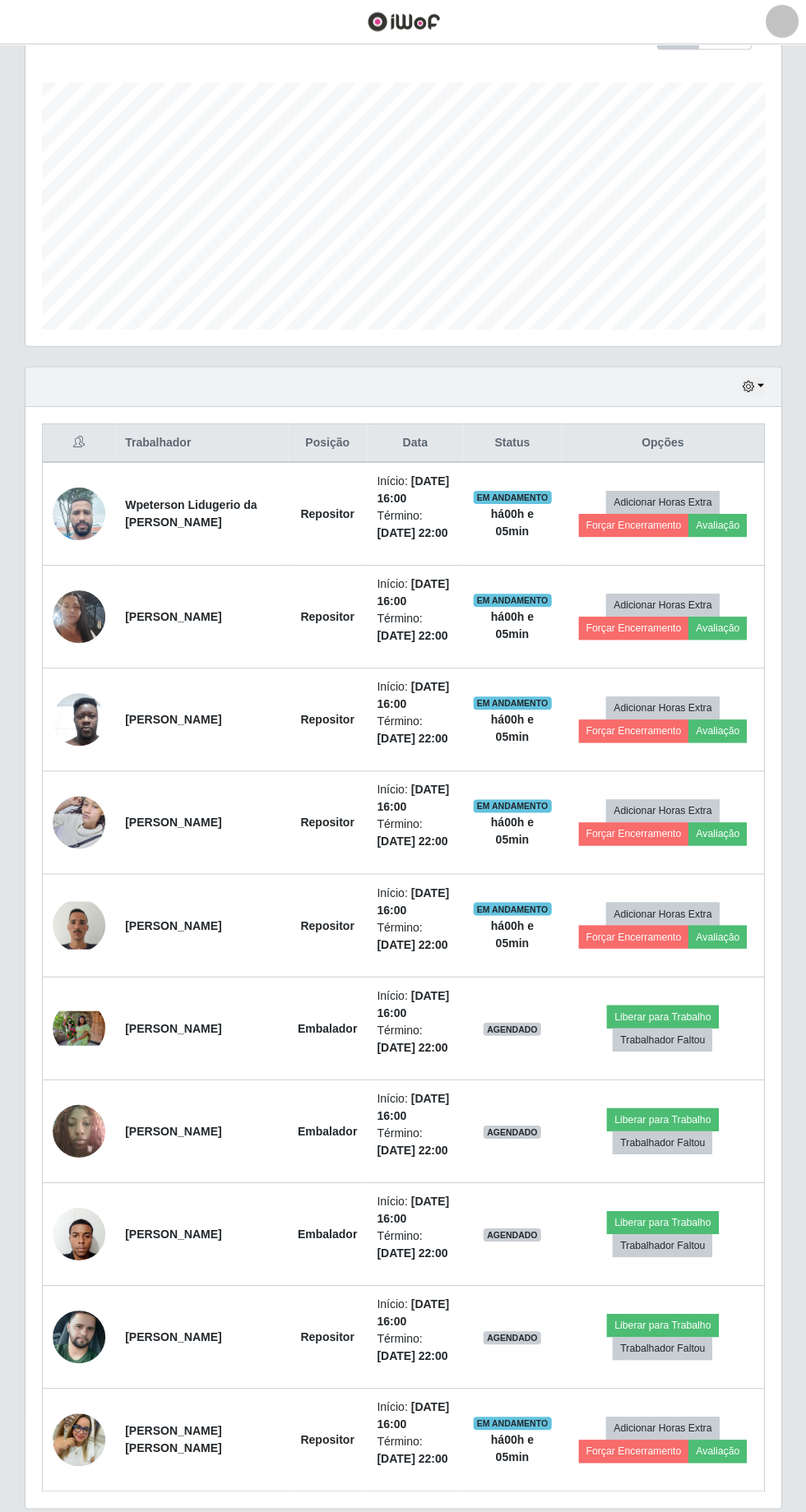
scroll to position [306, 0]
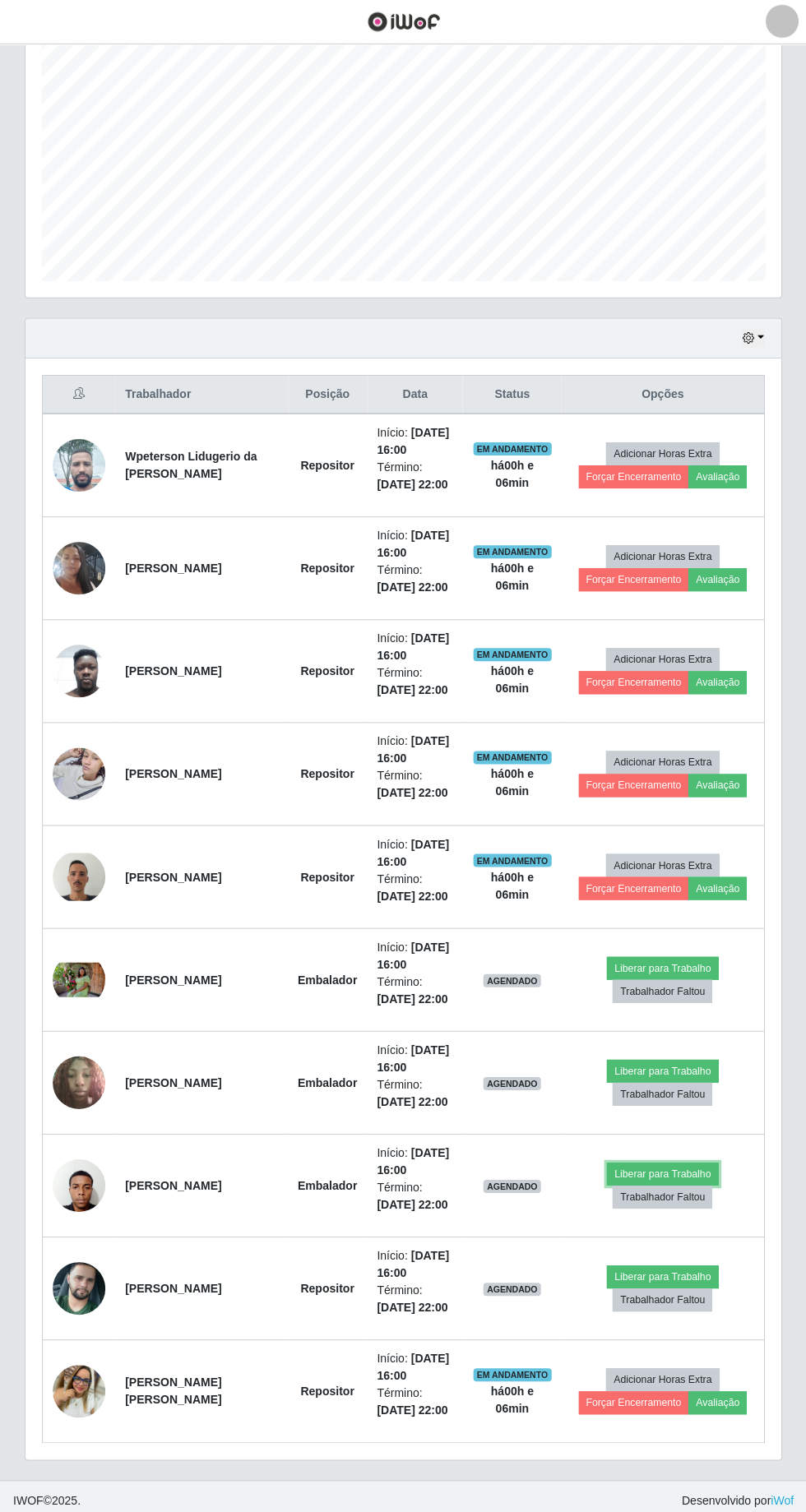
click at [678, 1170] on button "Liberar para Trabalho" at bounding box center [661, 1175] width 111 height 23
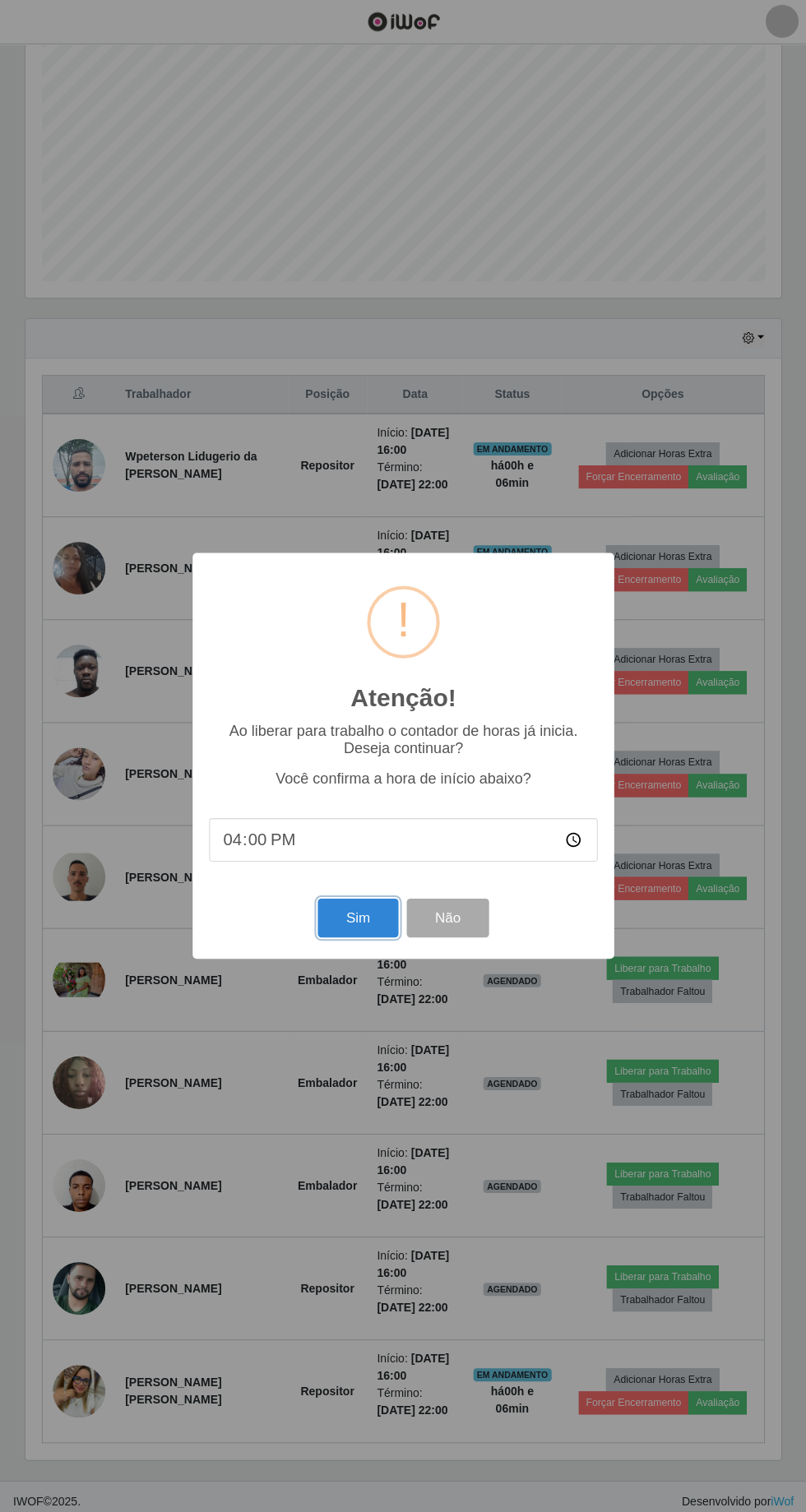
click at [362, 922] on button "Sim" at bounding box center [357, 918] width 80 height 39
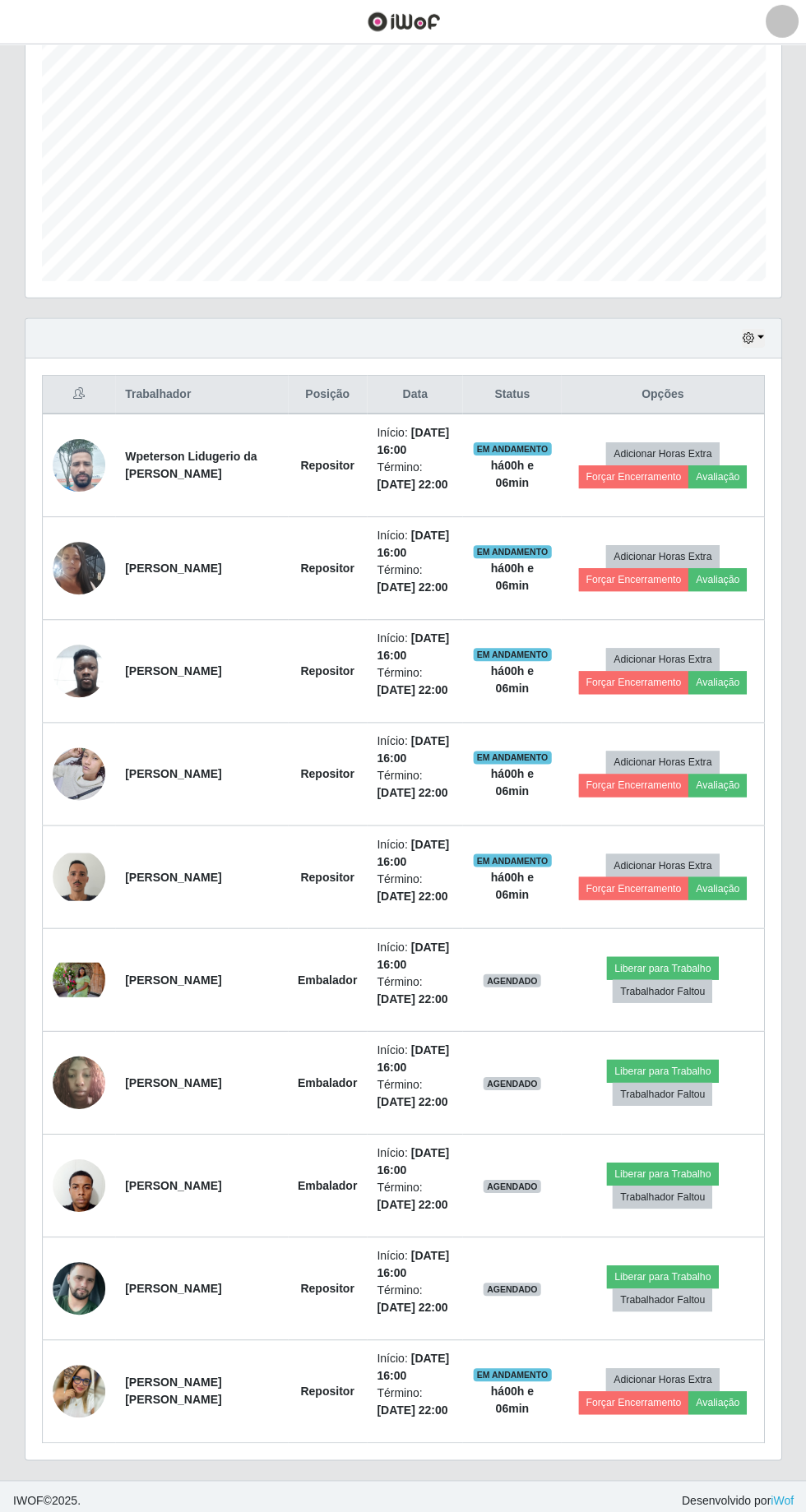
scroll to position [109, 0]
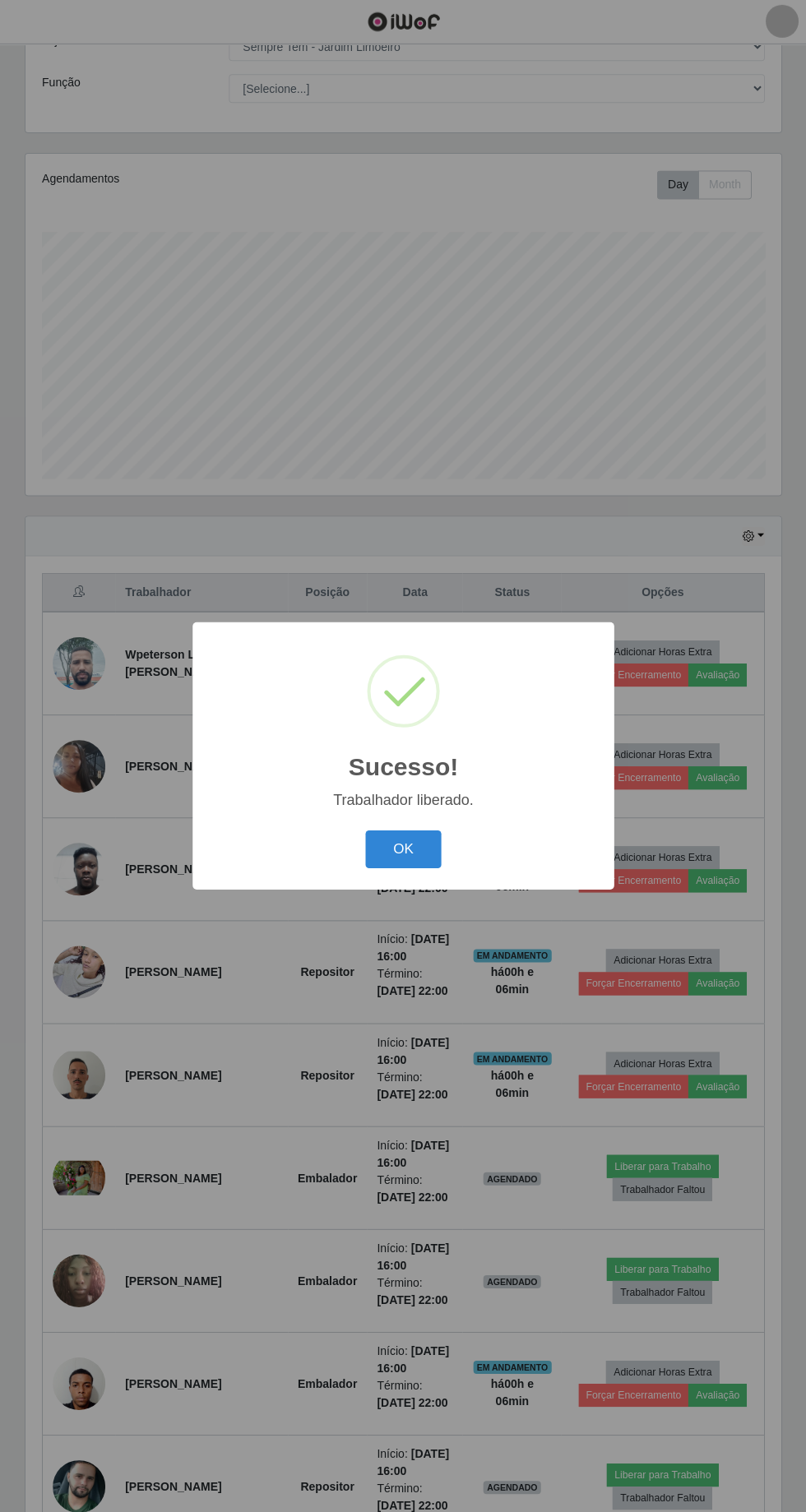
click at [403, 849] on button "OK" at bounding box center [403, 850] width 77 height 39
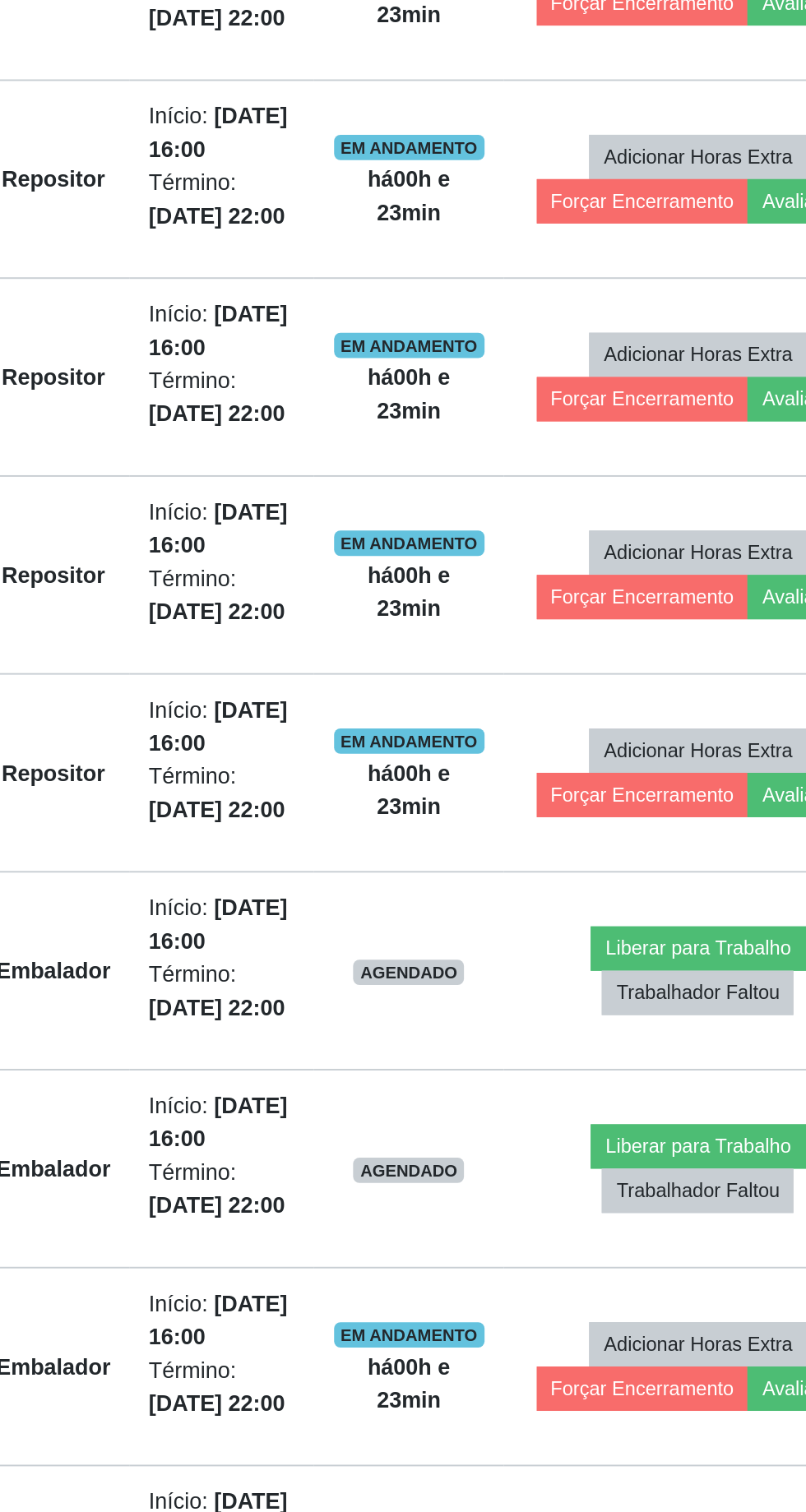
scroll to position [302, 0]
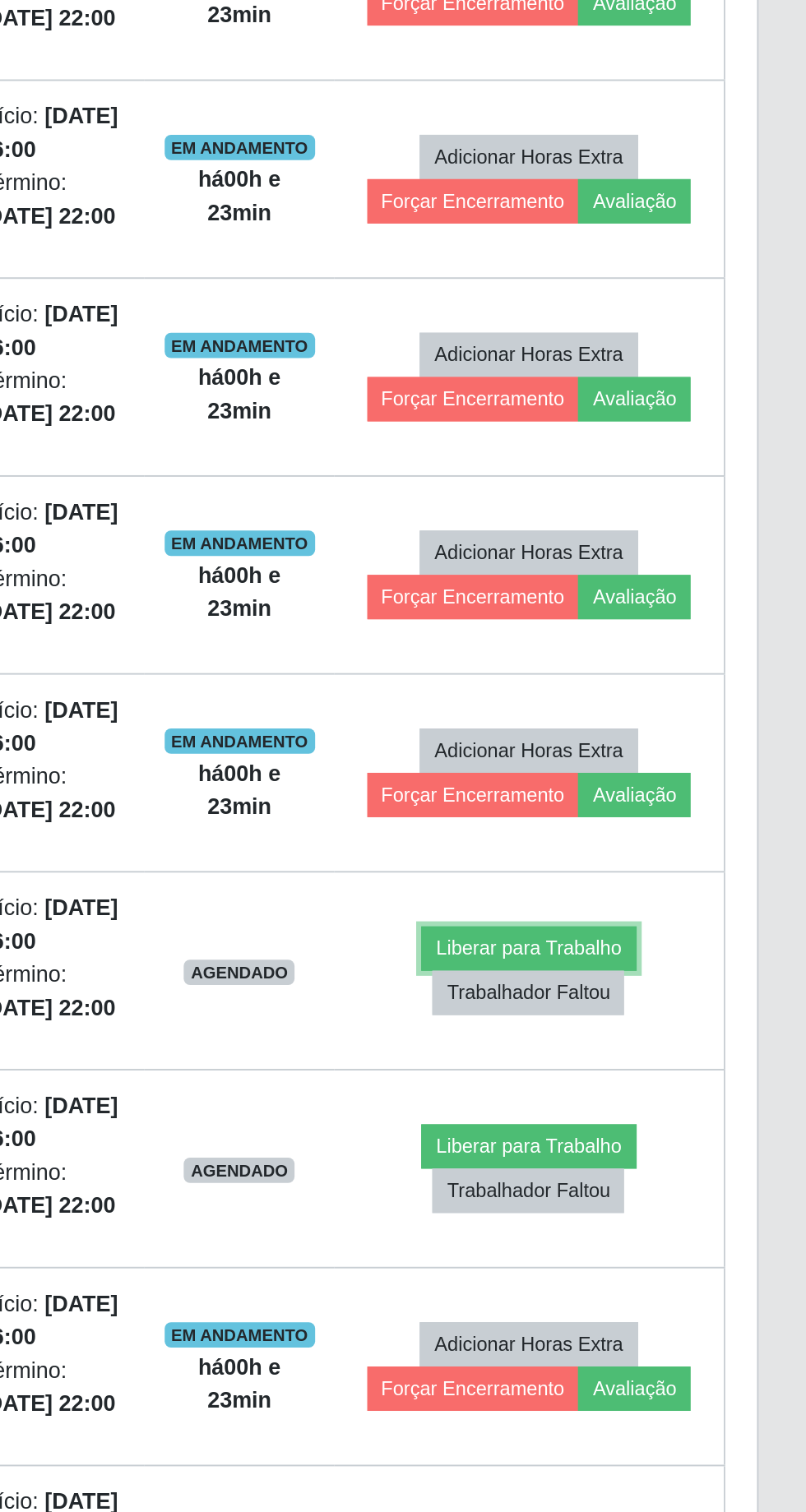
click at [669, 965] on button "Liberar para Trabalho" at bounding box center [661, 972] width 111 height 23
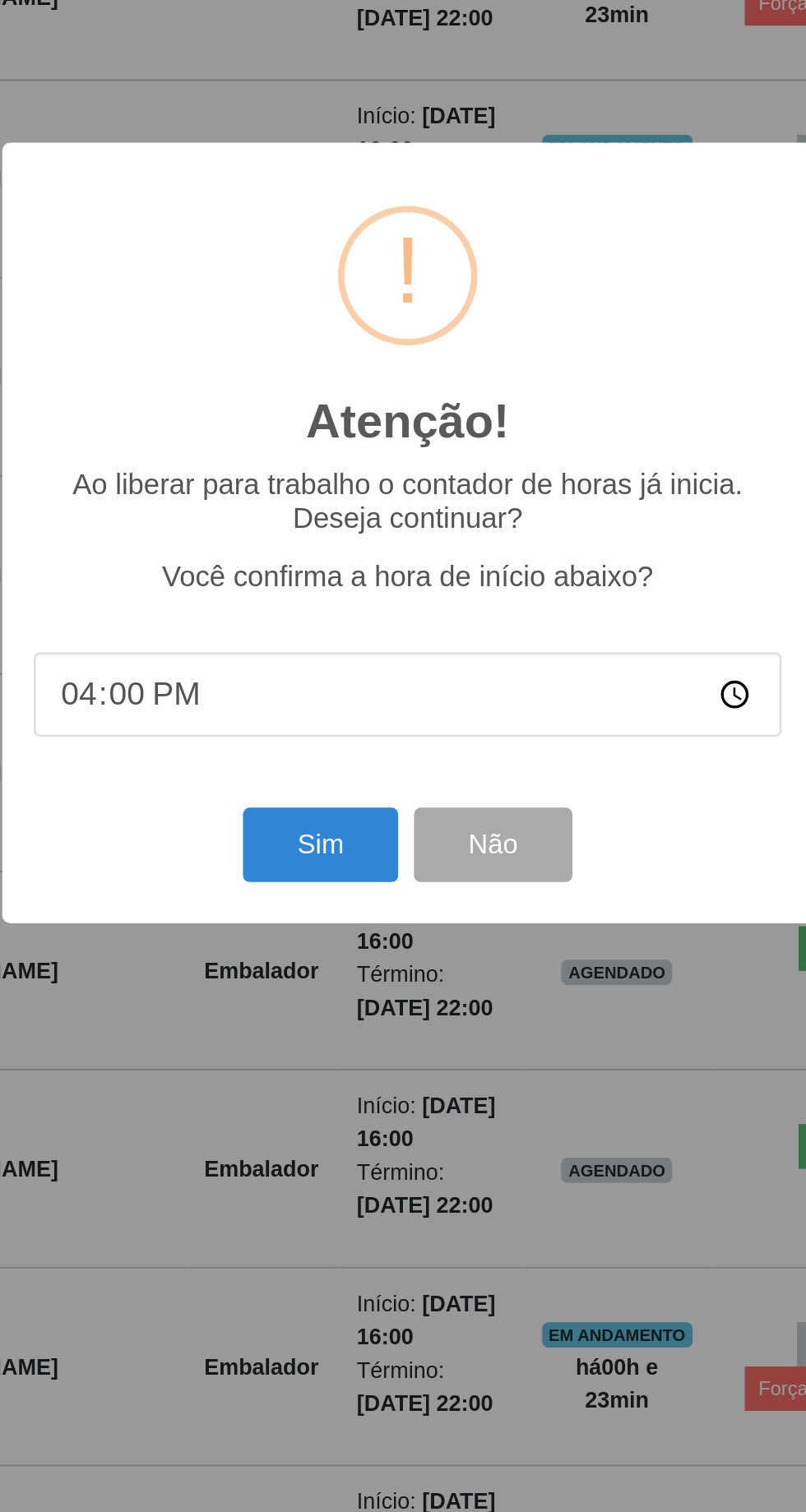
click at [382, 834] on input "16:00" at bounding box center [403, 839] width 388 height 44
type input "16:20"
click at [363, 918] on button "Sim" at bounding box center [357, 918] width 80 height 39
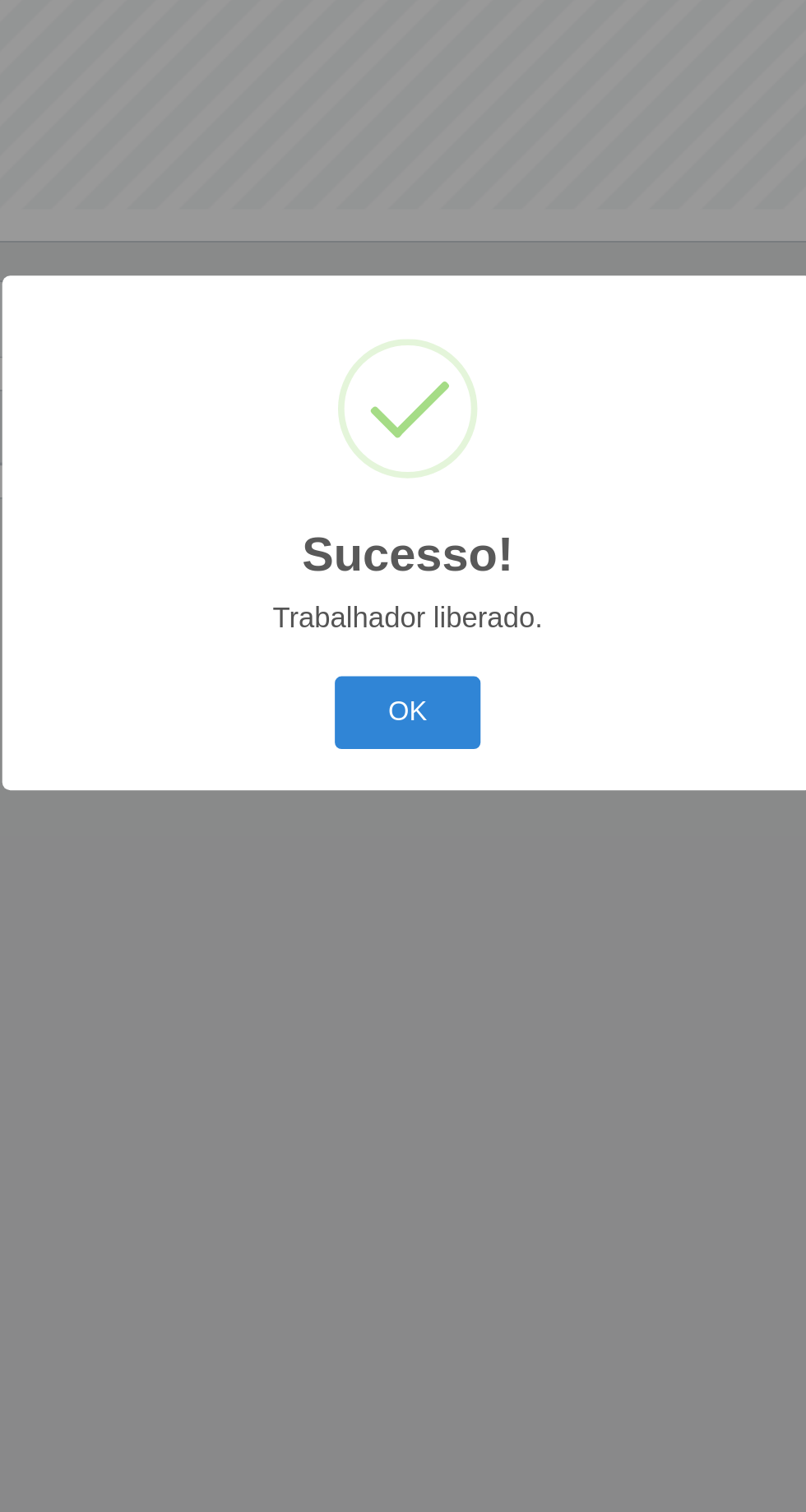
scroll to position [109, 0]
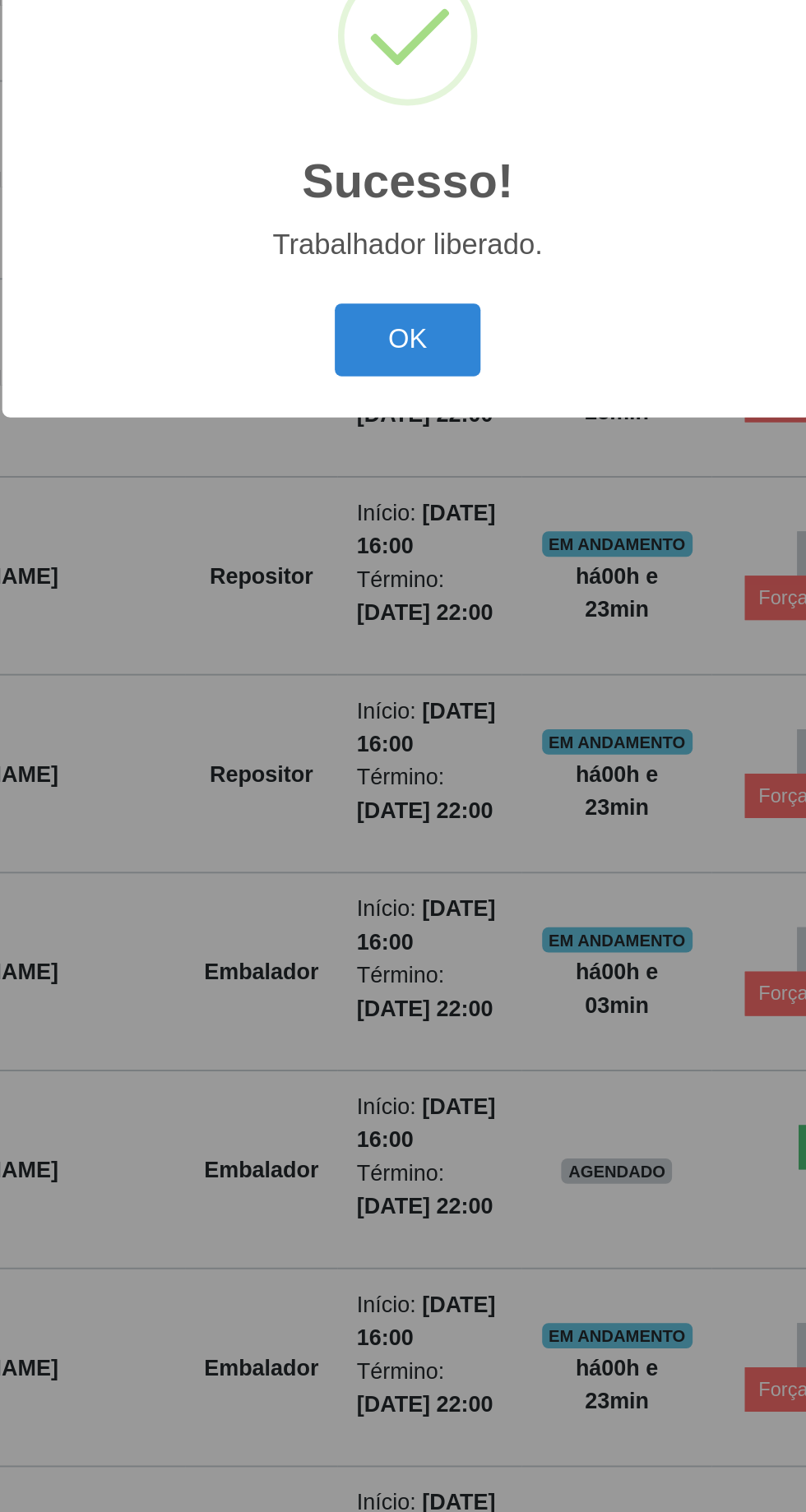
click at [404, 834] on button "OK" at bounding box center [403, 850] width 77 height 39
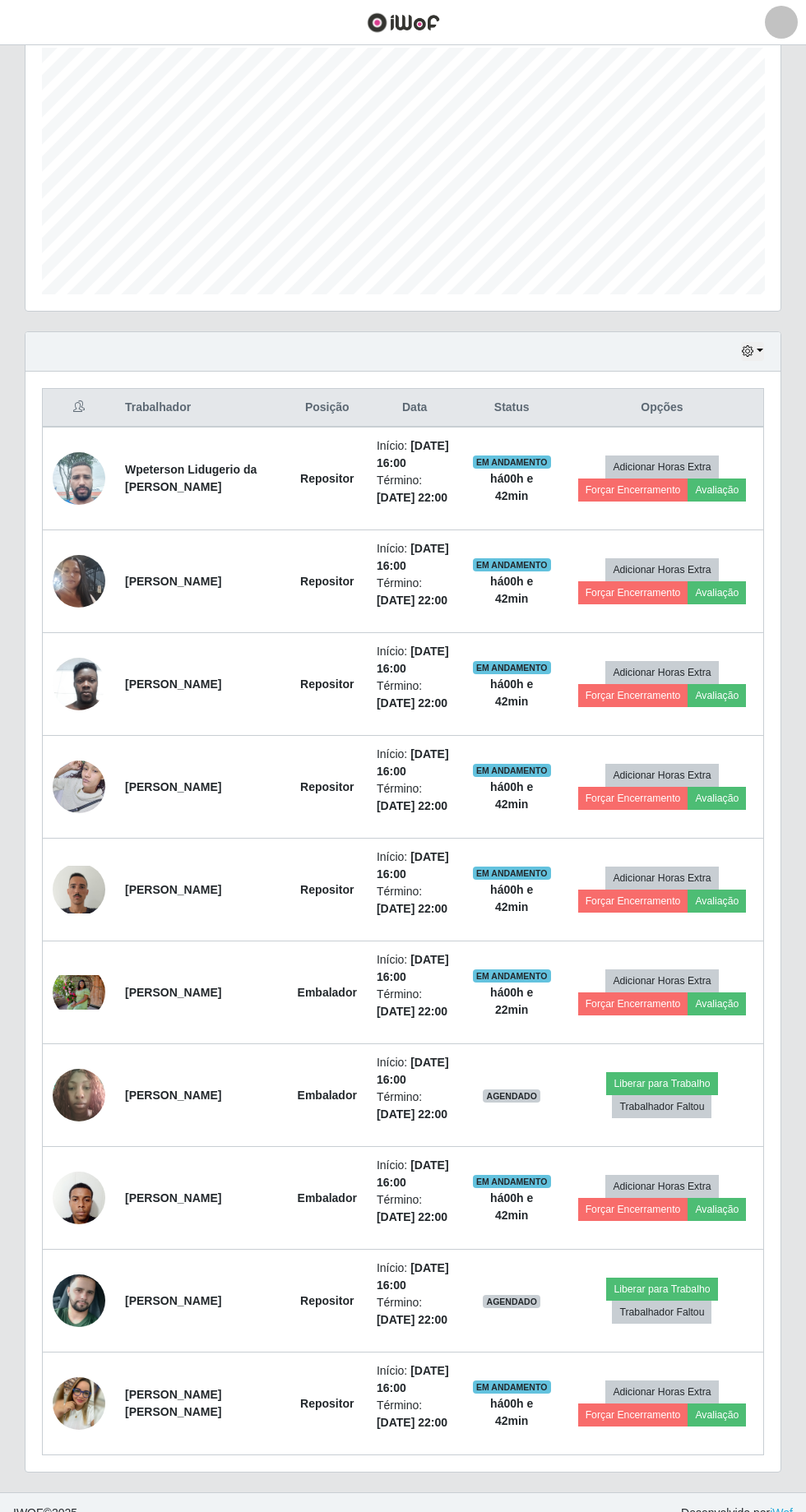
scroll to position [306, 0]
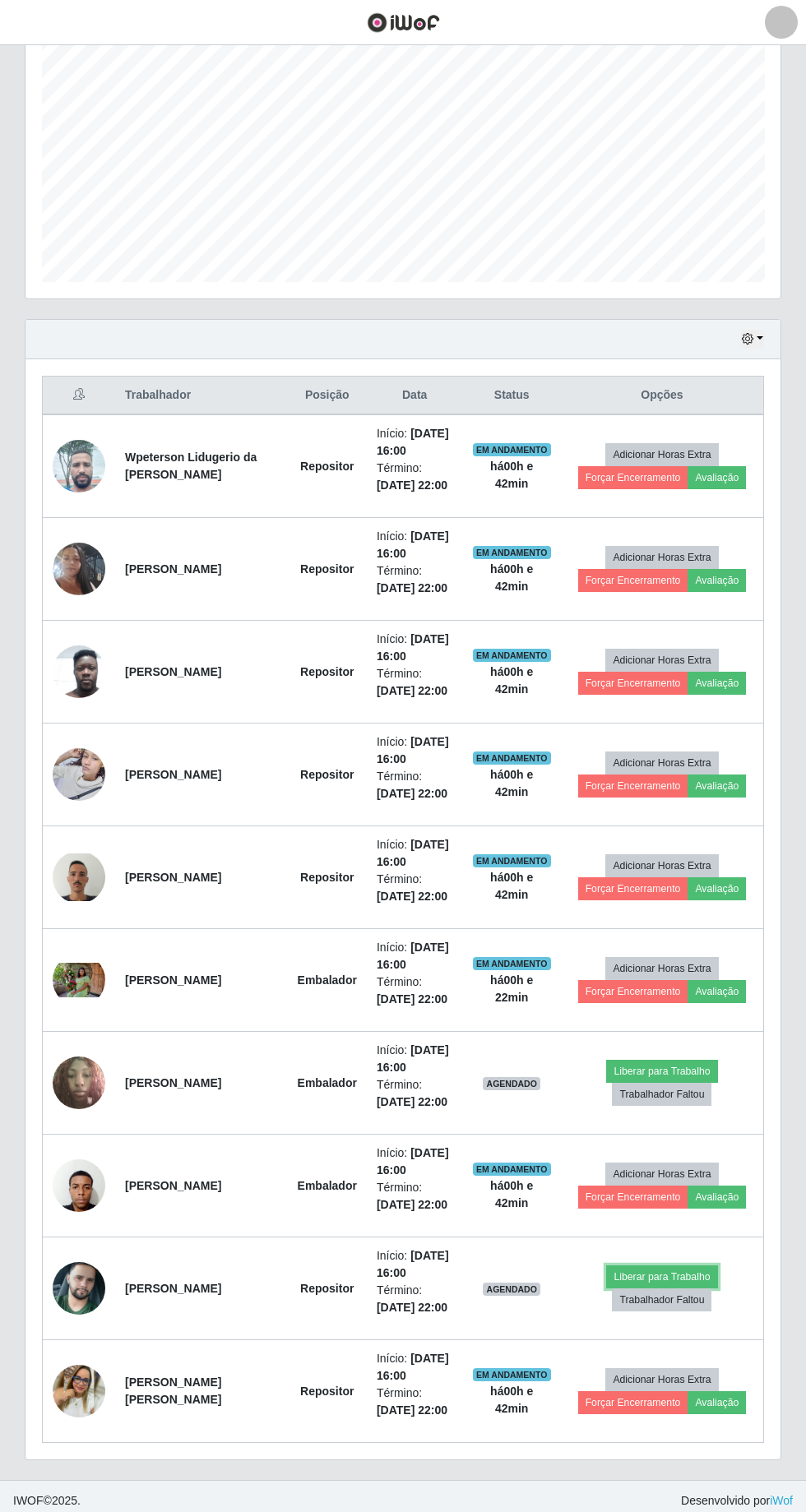
click at [680, 1268] on button "Liberar para Trabalho" at bounding box center [661, 1277] width 111 height 23
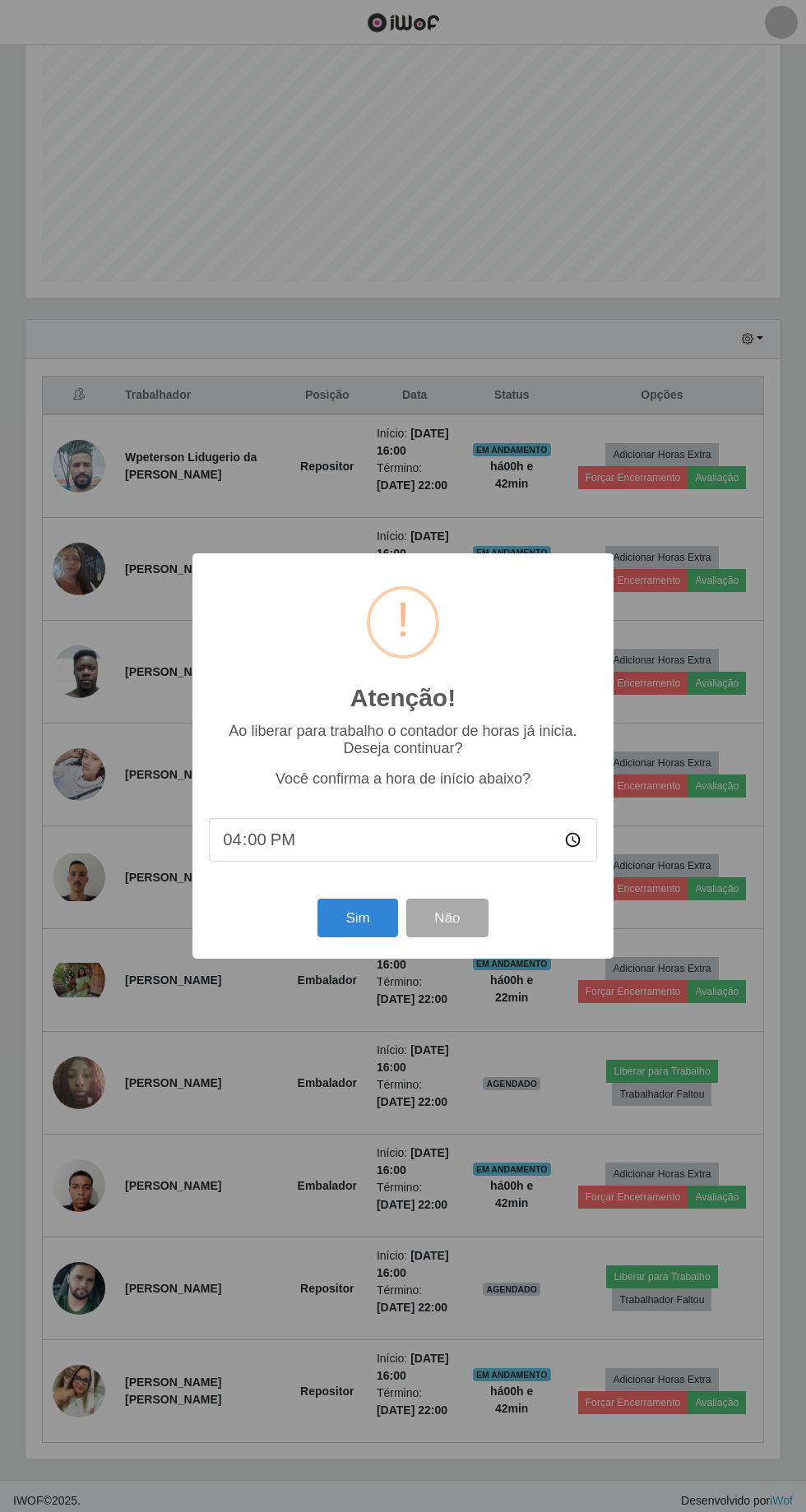
click at [293, 856] on input "16:00" at bounding box center [403, 839] width 388 height 44
type input "16:40"
click at [339, 929] on button "Sim" at bounding box center [357, 918] width 80 height 39
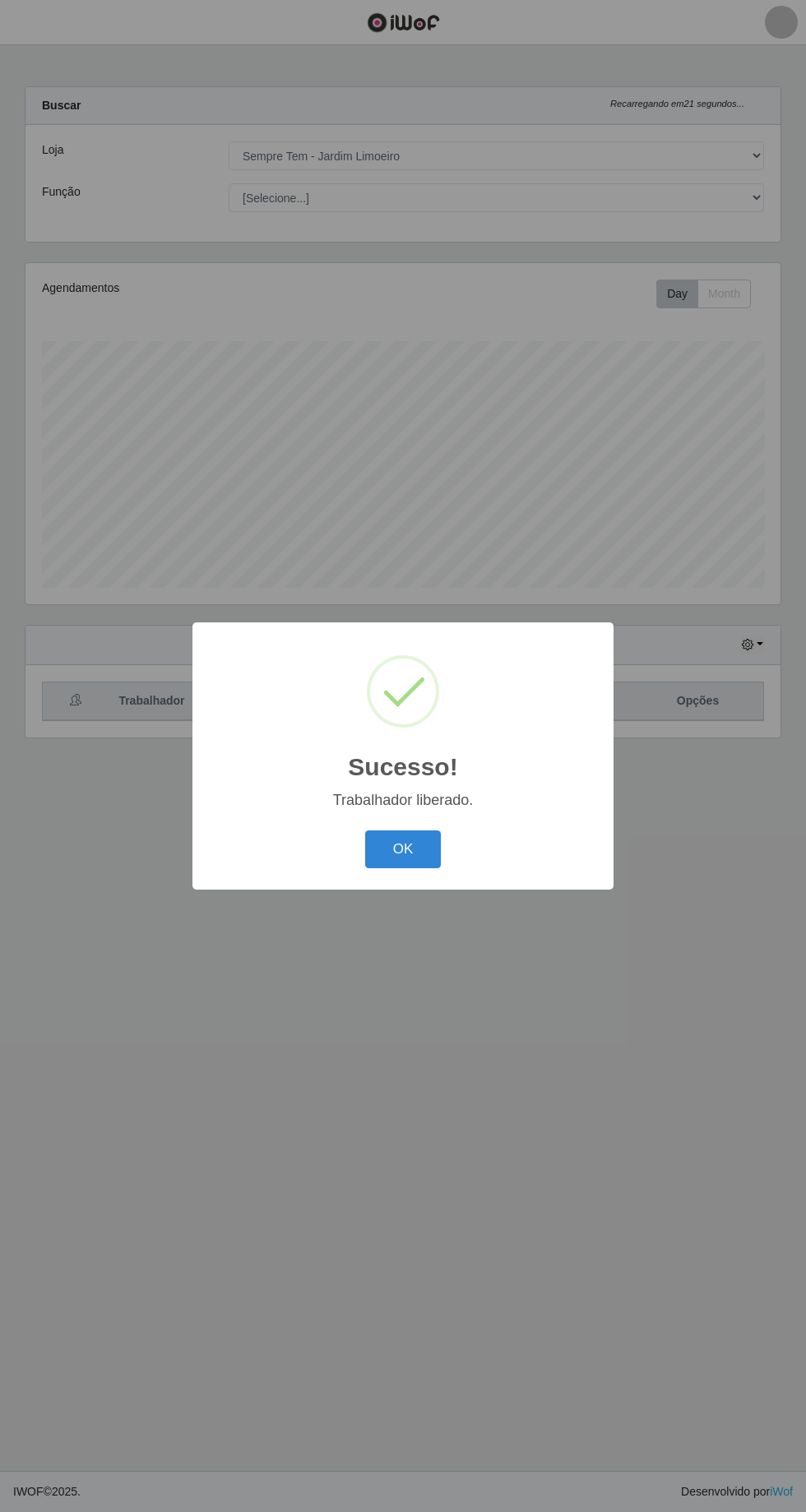
scroll to position [109, 0]
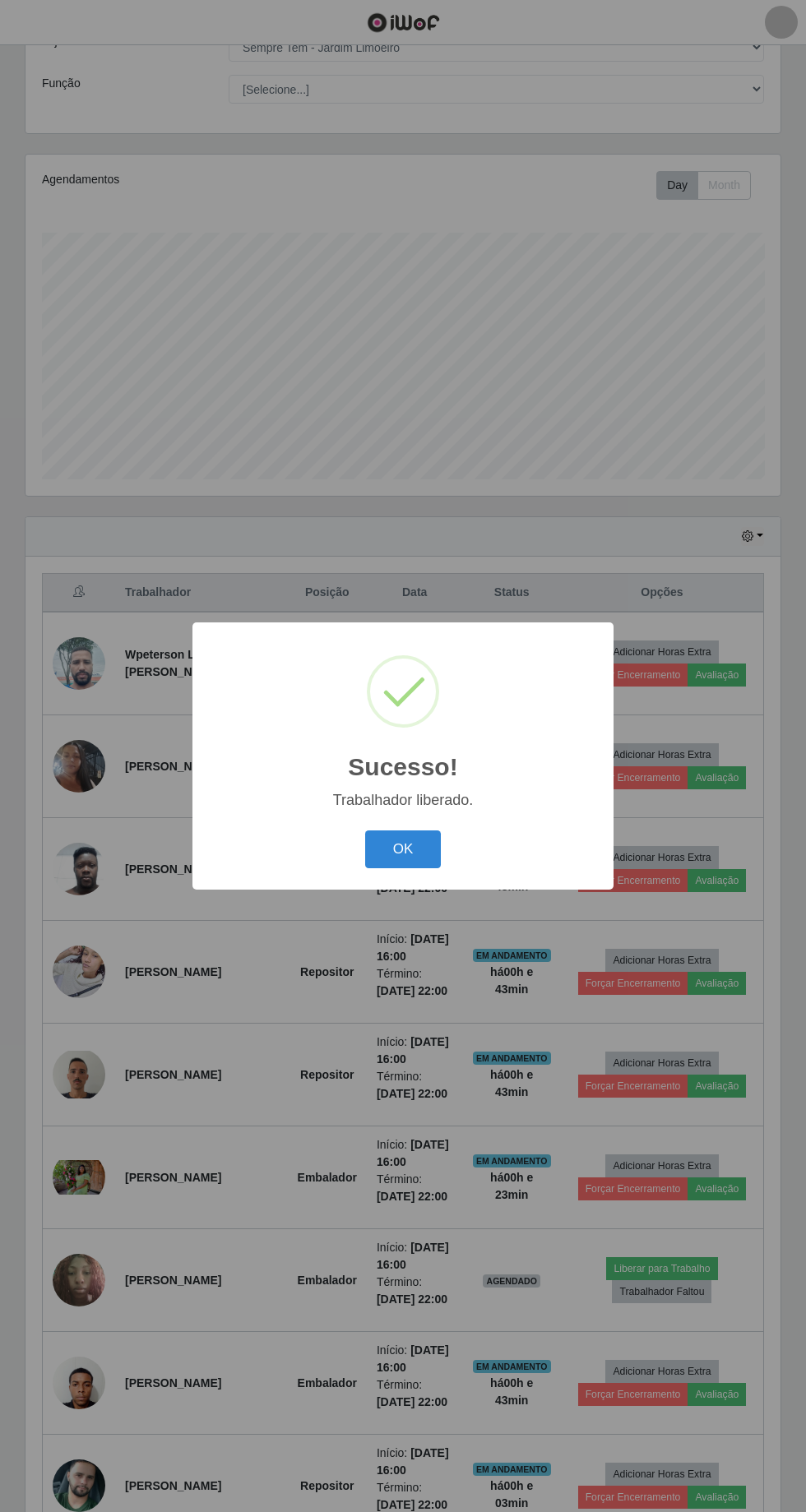
click at [402, 849] on button "OK" at bounding box center [403, 850] width 77 height 39
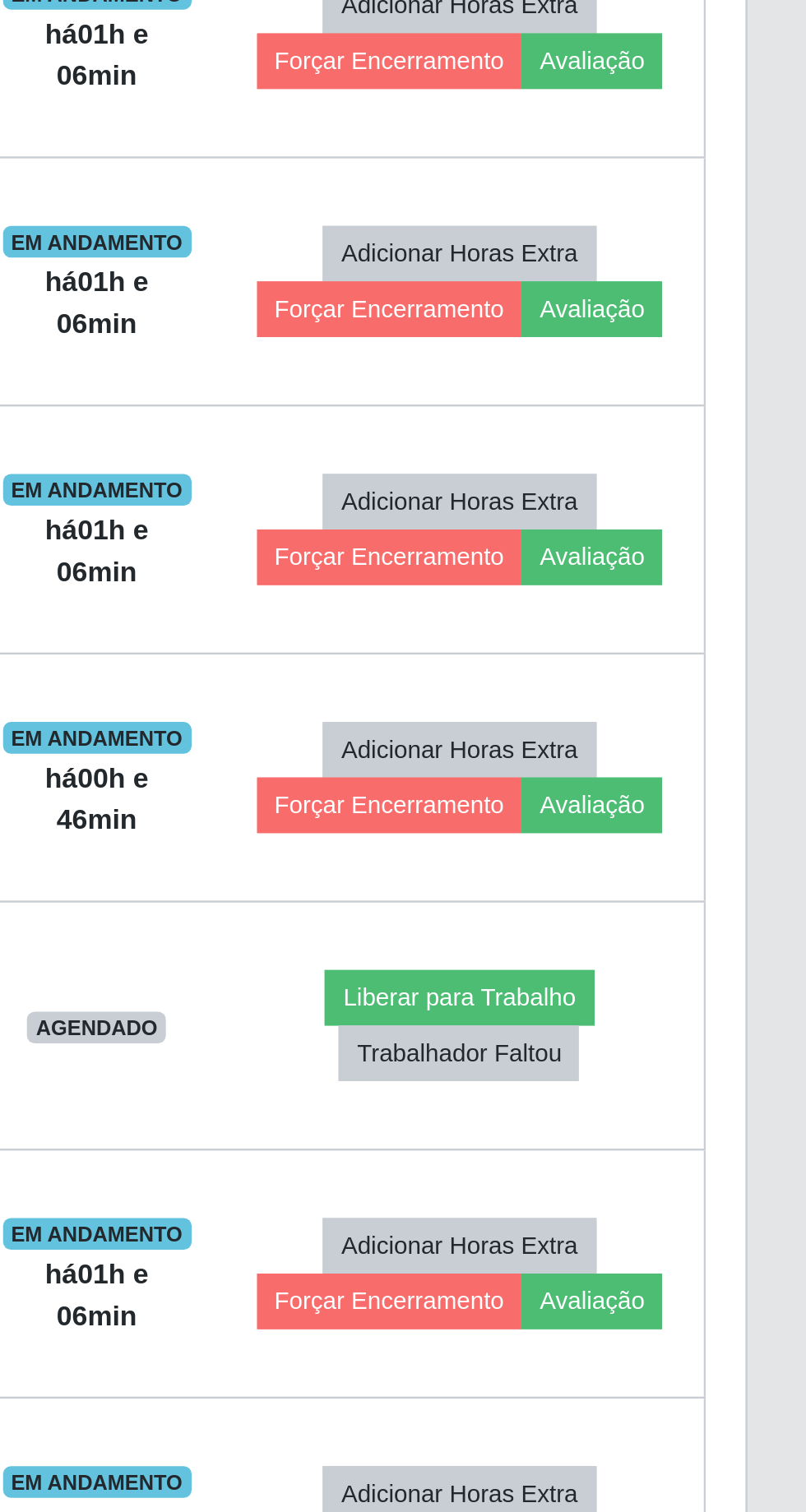
scroll to position [306, 0]
click at [676, 1086] on button "Trabalhador Faltou" at bounding box center [661, 1095] width 99 height 23
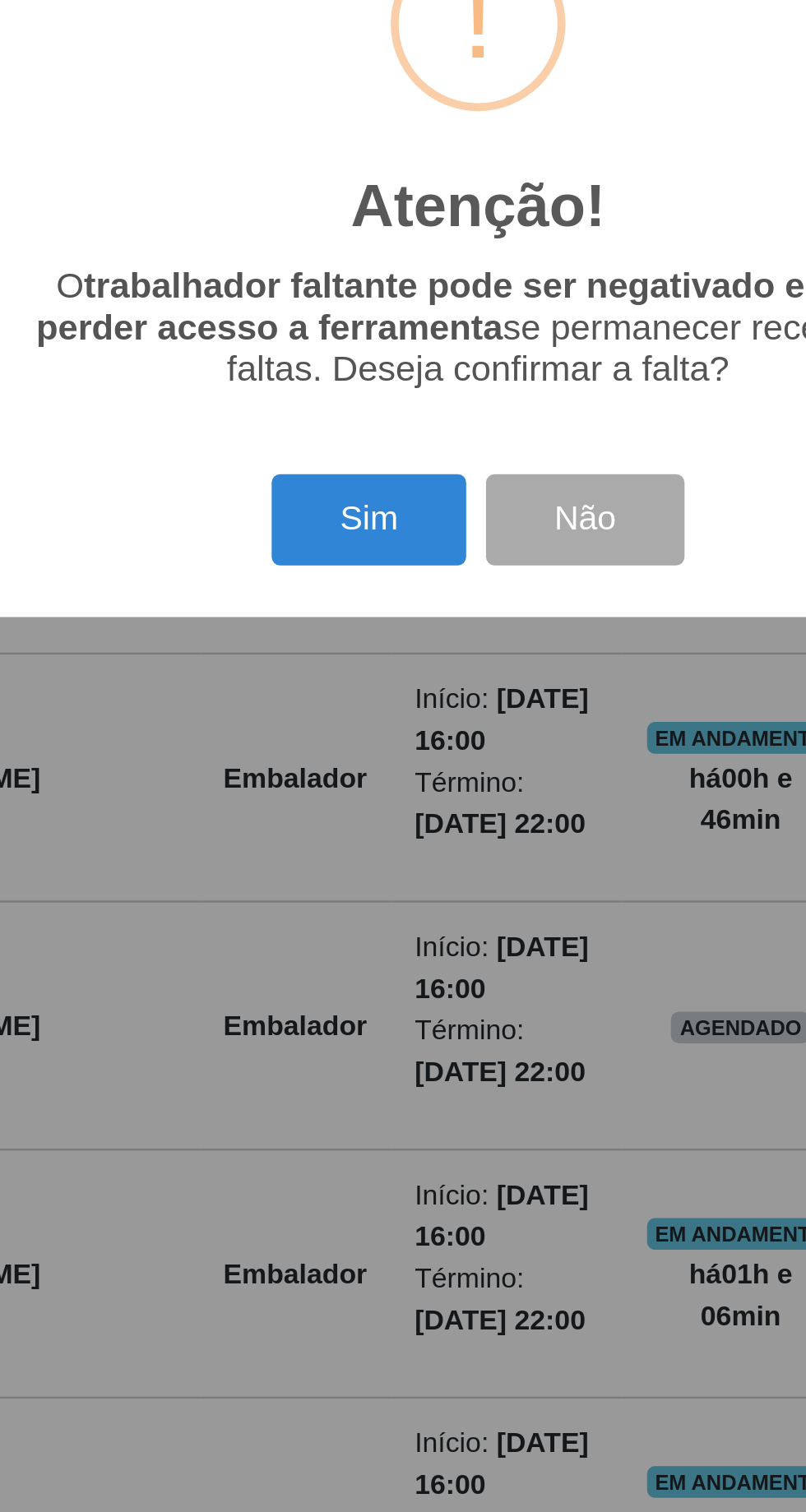
click at [341, 872] on button "Sim" at bounding box center [357, 874] width 80 height 39
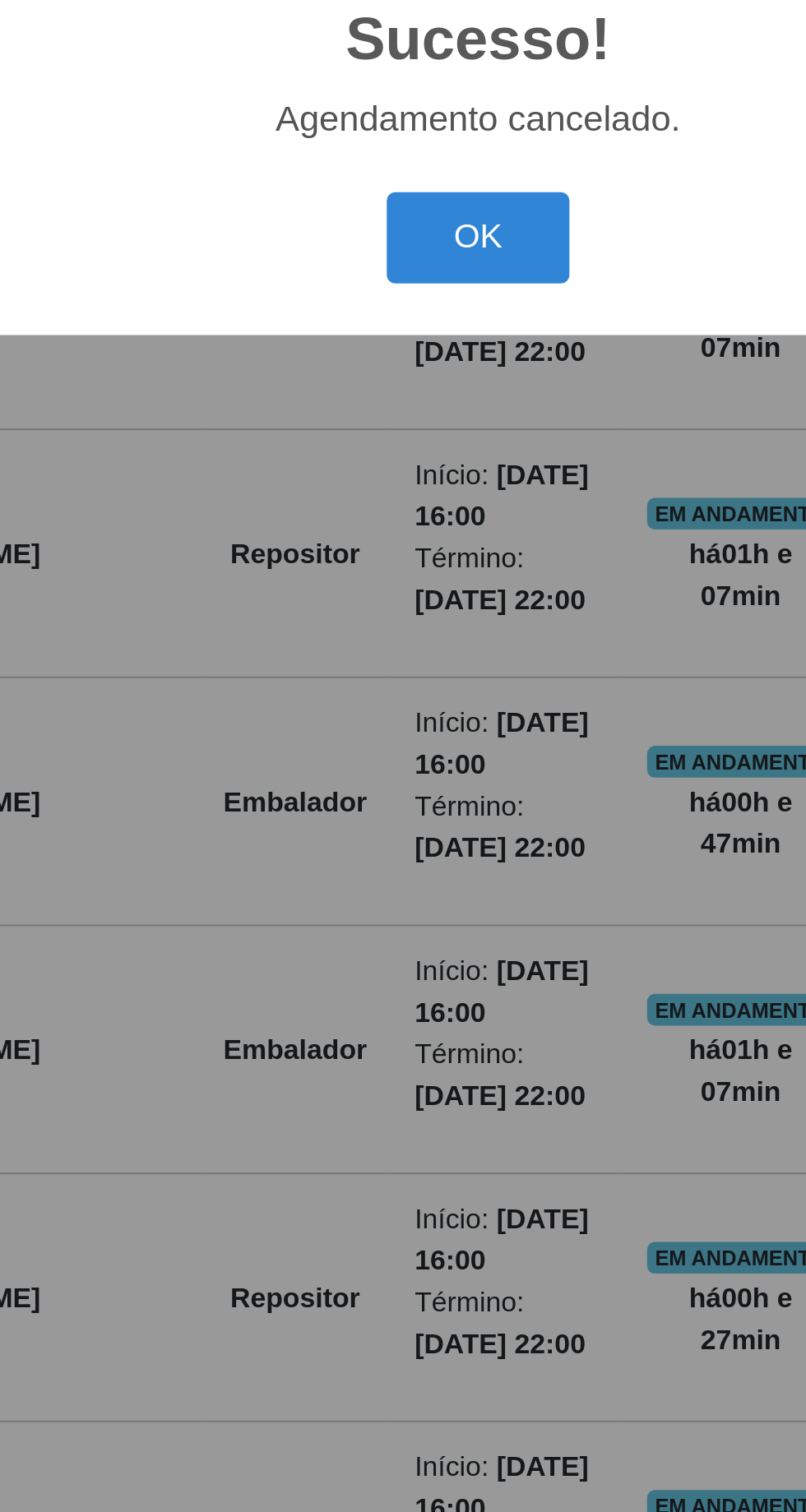
scroll to position [204, 0]
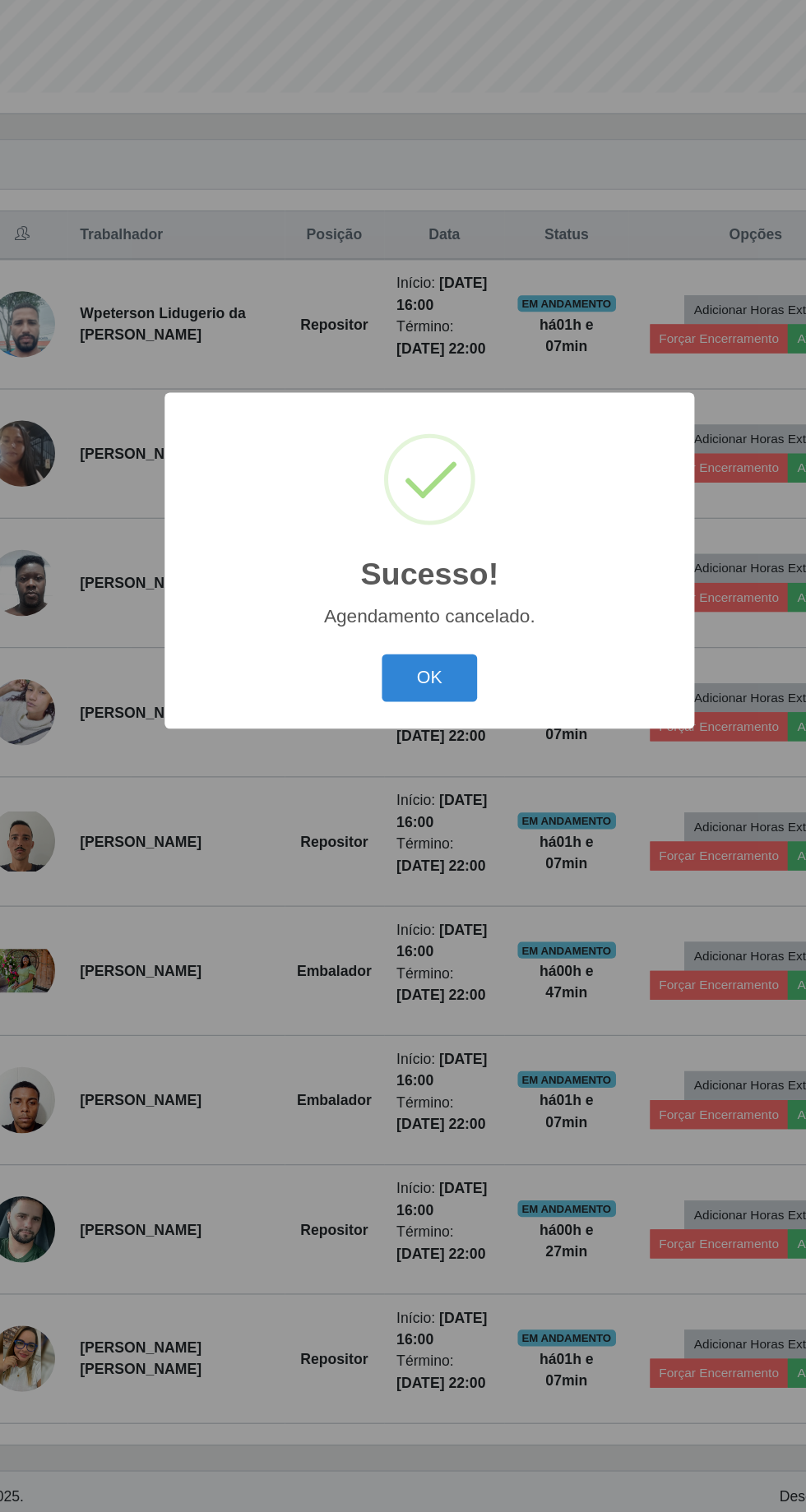
click at [472, 748] on div "Sucesso! ×" at bounding box center [403, 715] width 388 height 153
